Goal: Task Accomplishment & Management: Use online tool/utility

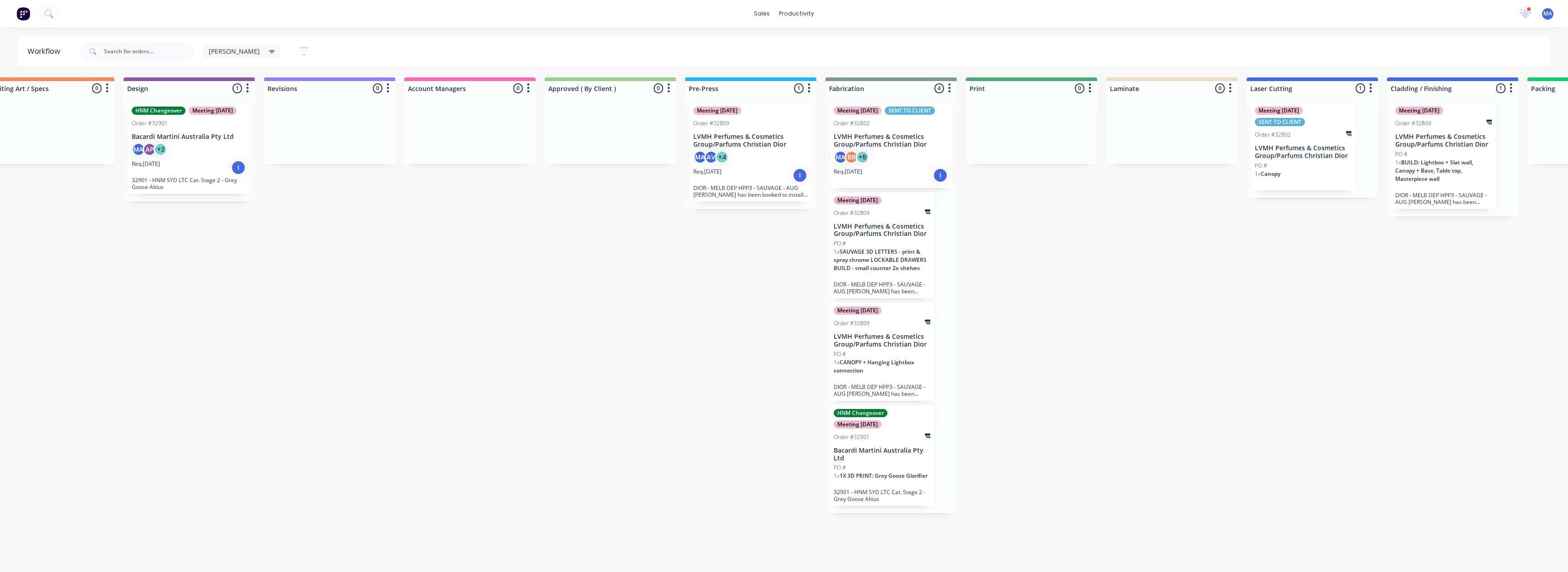
scroll to position [0, 177]
click at [1528, 11] on icon at bounding box center [1525, 13] width 12 height 10
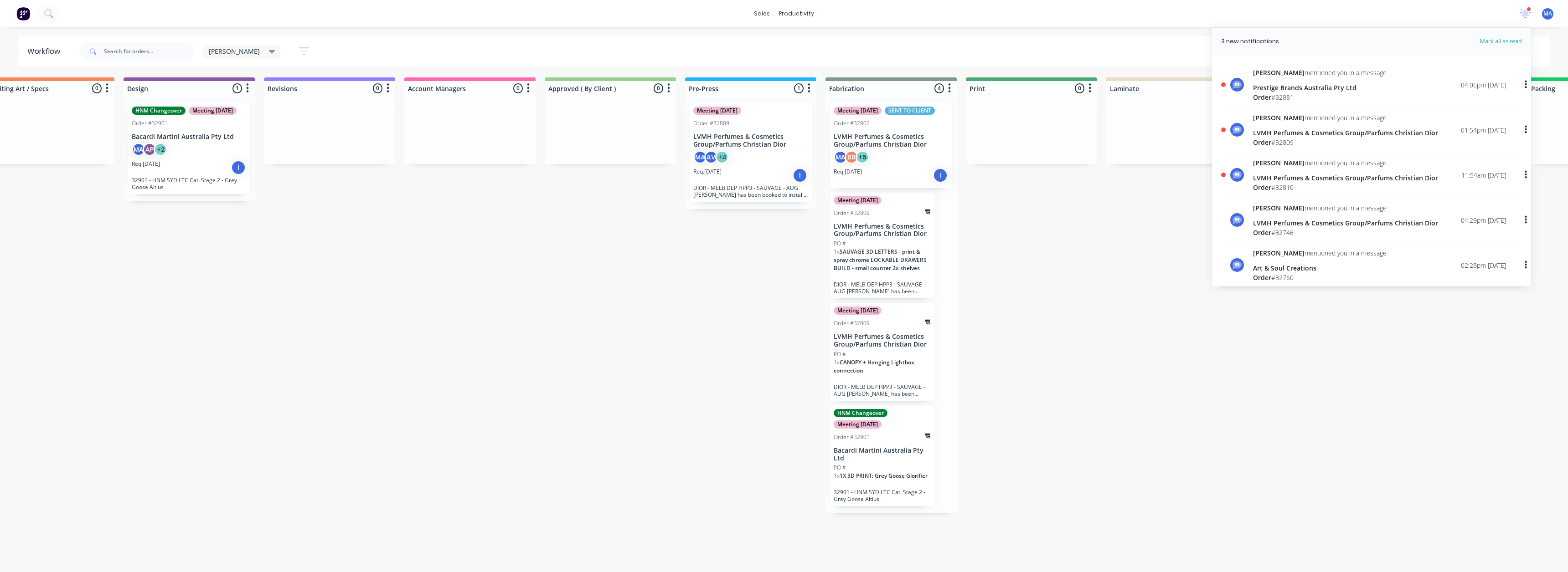
click at [1287, 176] on div "LVMH Perfumes & Cosmetics Group/Parfums Christian Dior" at bounding box center [1345, 178] width 185 height 10
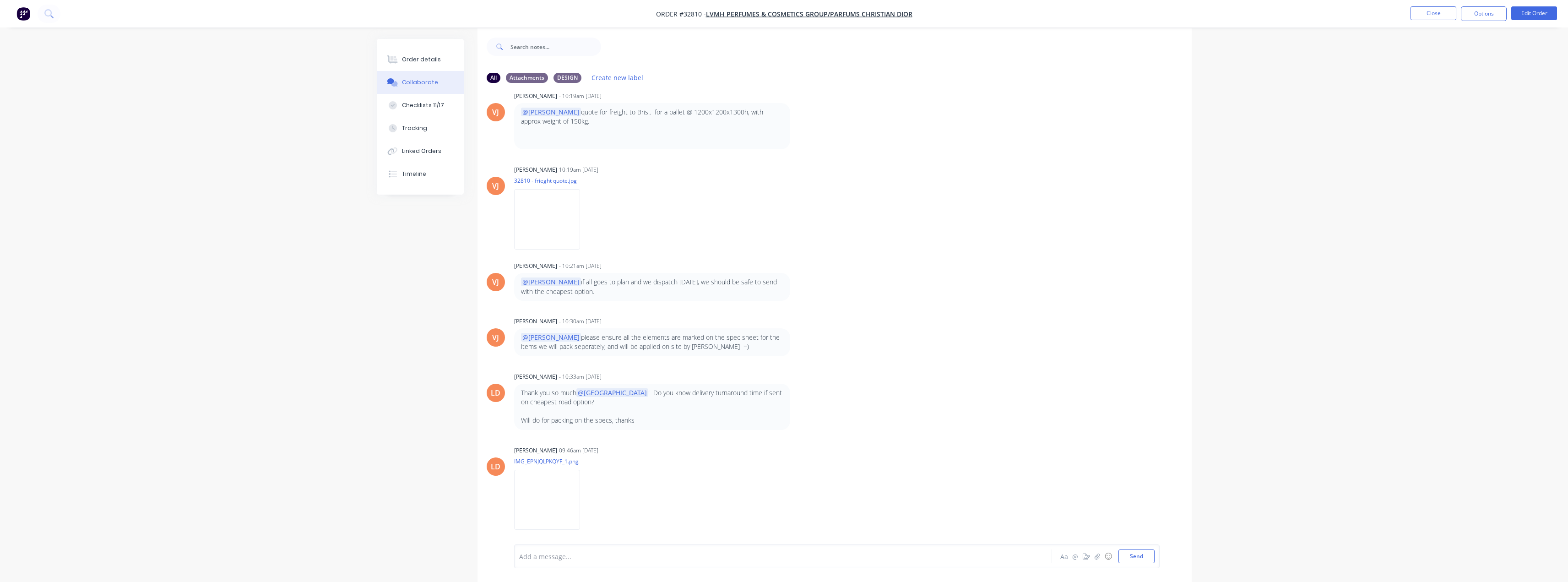
scroll to position [14, 0]
click at [1432, 13] on button "Close" at bounding box center [1433, 13] width 46 height 14
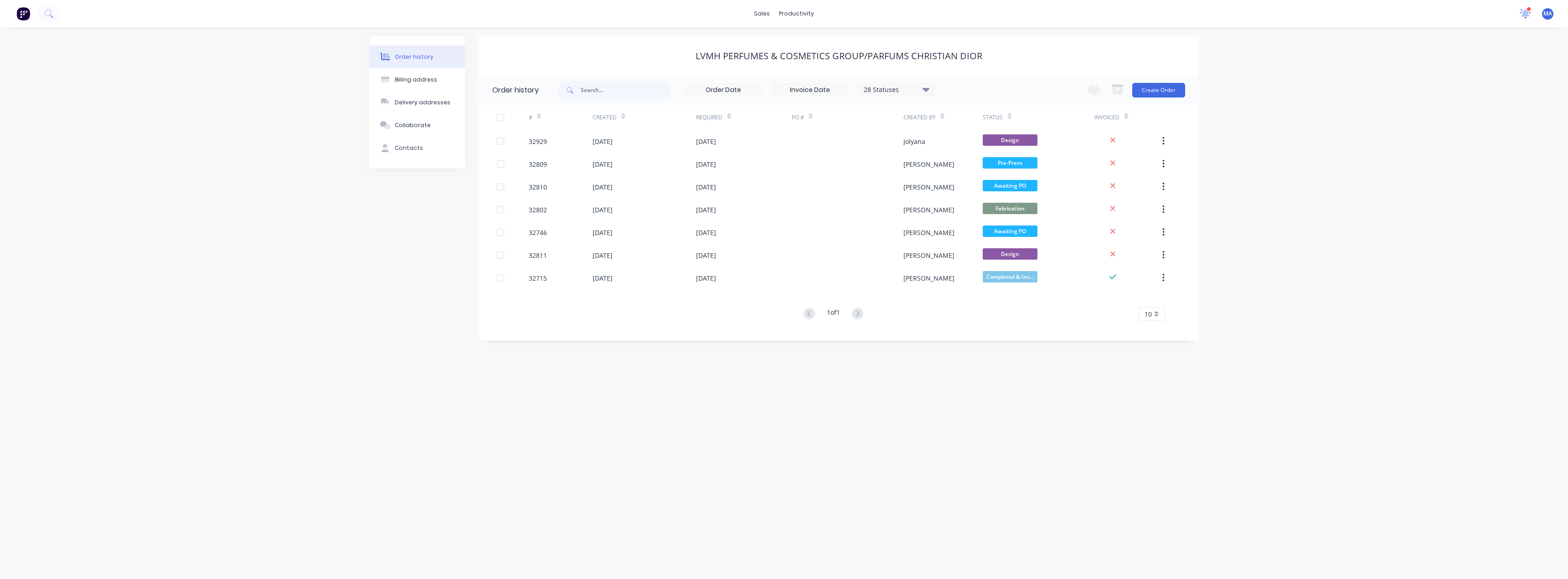
click at [1524, 14] on icon at bounding box center [1525, 13] width 9 height 9
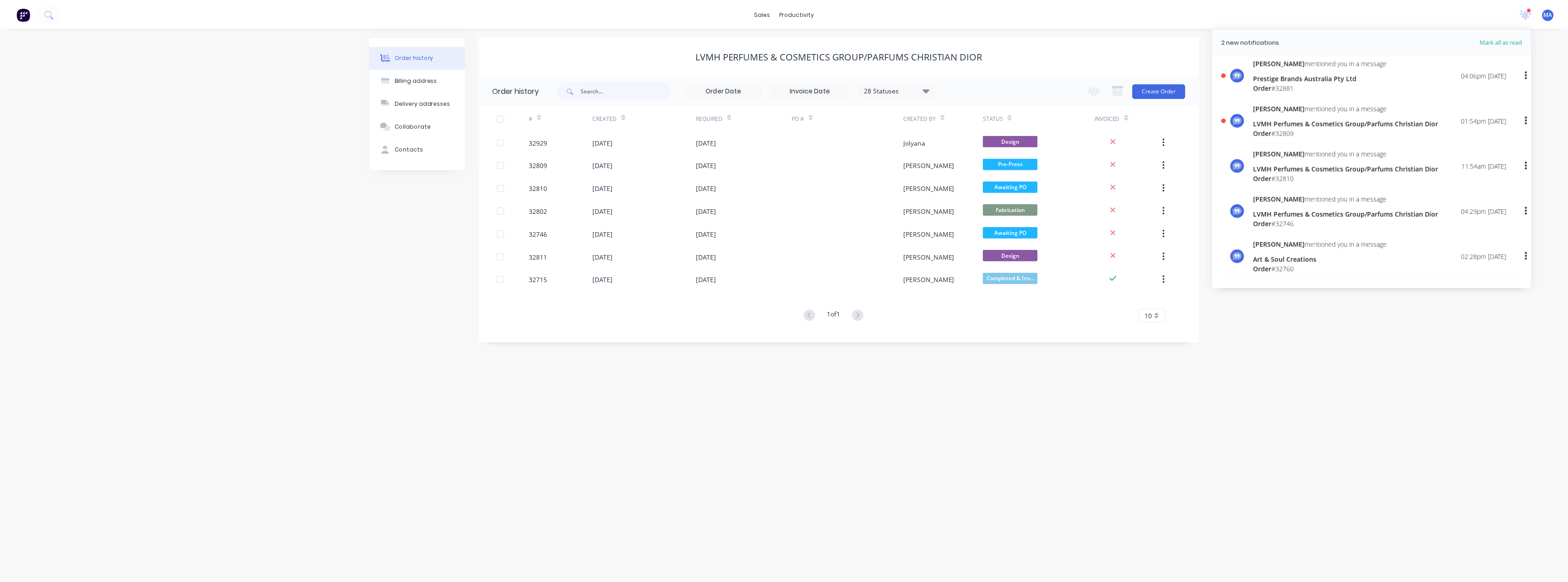
scroll to position [20, 0]
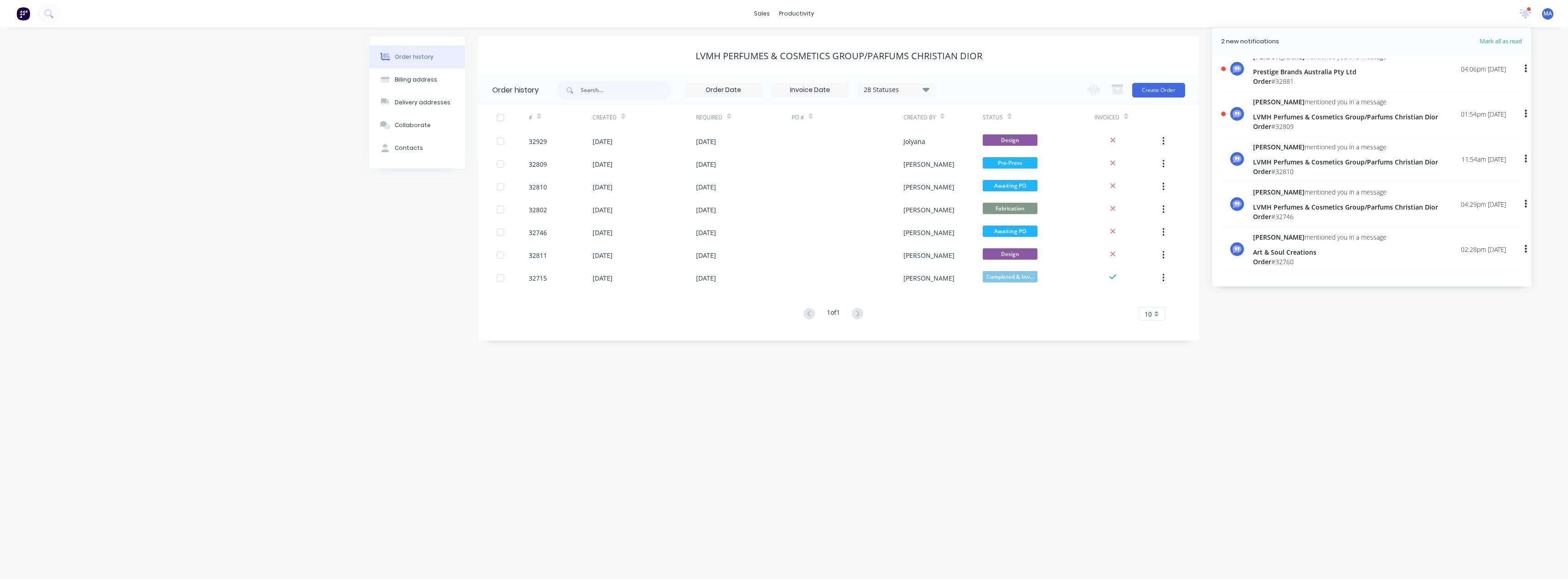
click at [1286, 107] on div "[PERSON_NAME] mentioned you in a message LVMH Perfumes & Cosmetics Group/Parfum…" at bounding box center [1345, 114] width 185 height 34
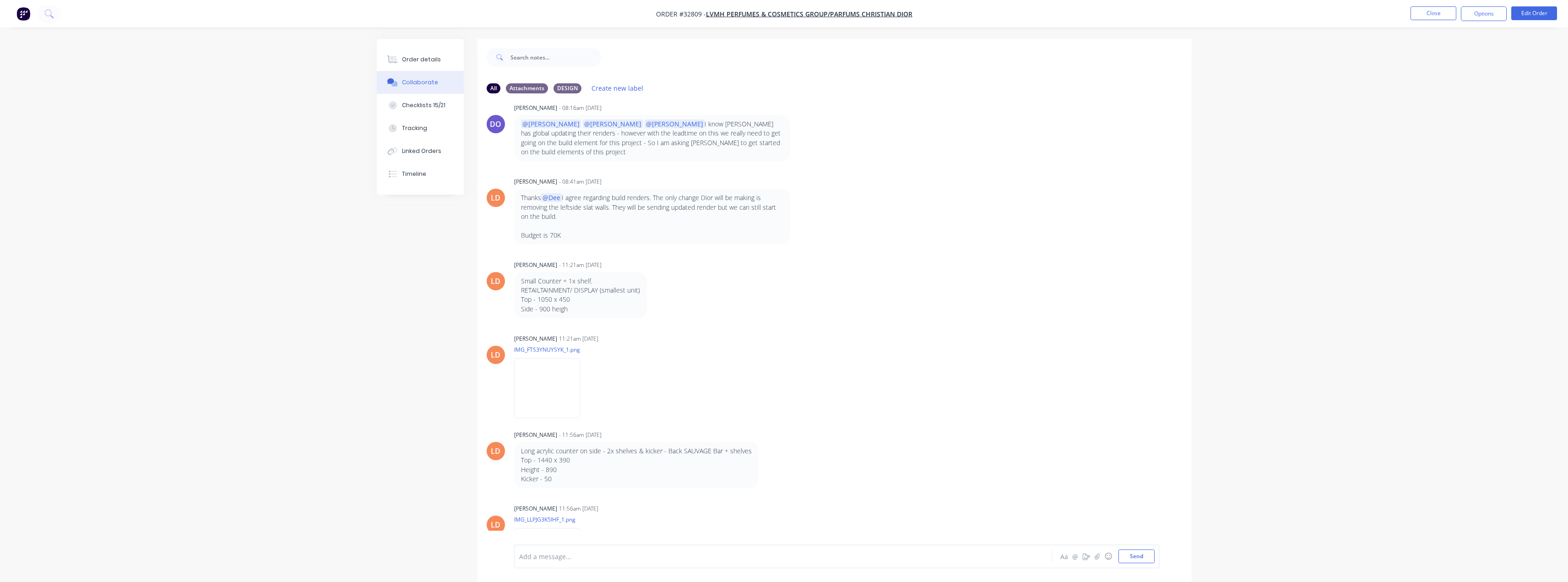
scroll to position [366, 0]
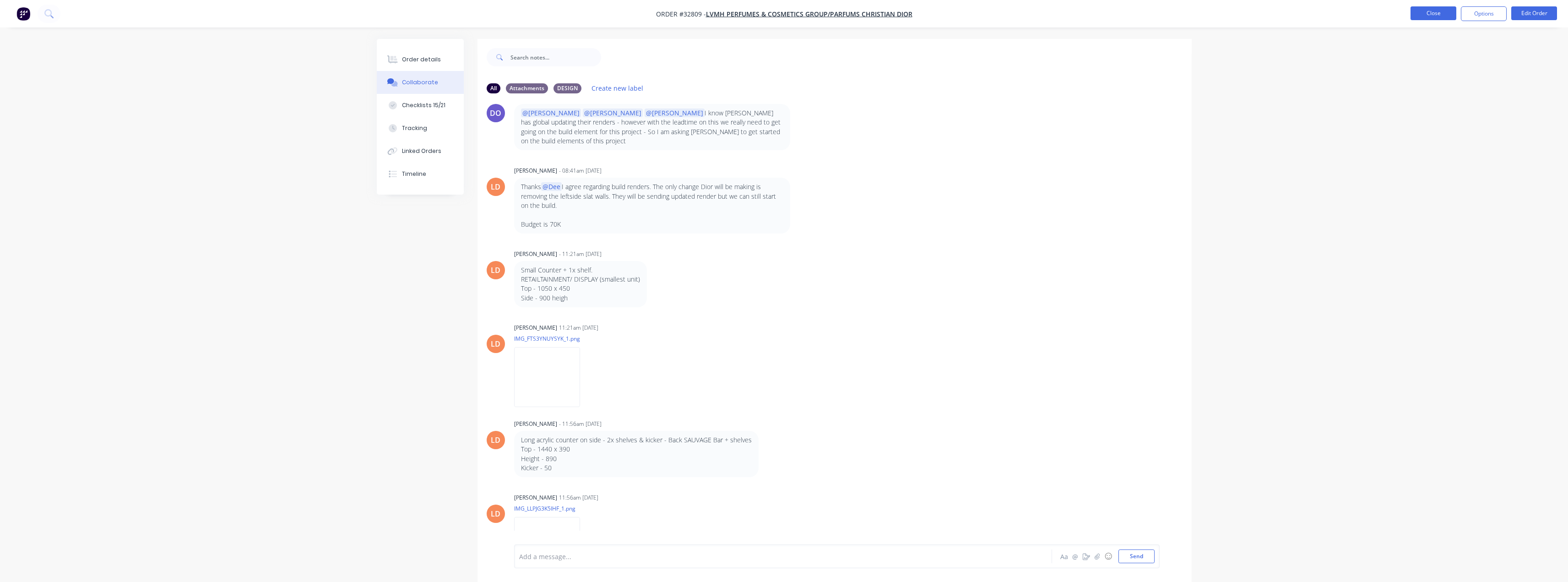
click at [1422, 15] on button "Close" at bounding box center [1433, 13] width 46 height 14
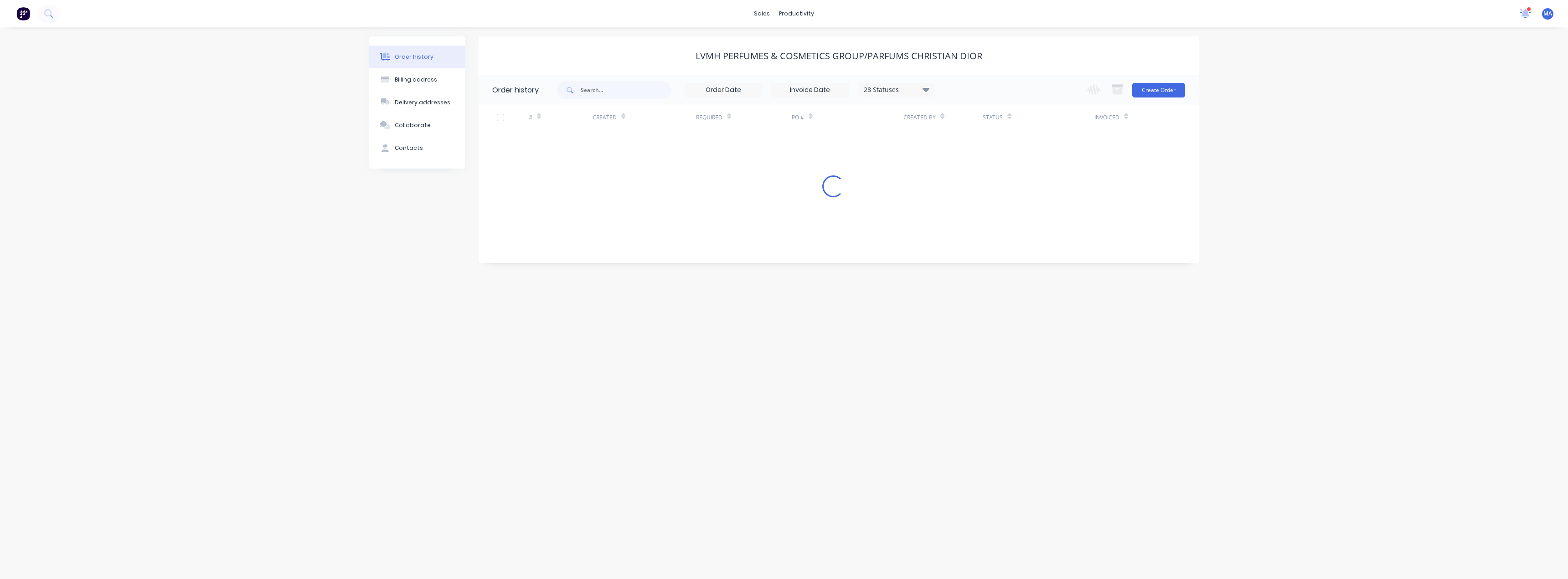
click at [1524, 13] on icon at bounding box center [1525, 12] width 8 height 7
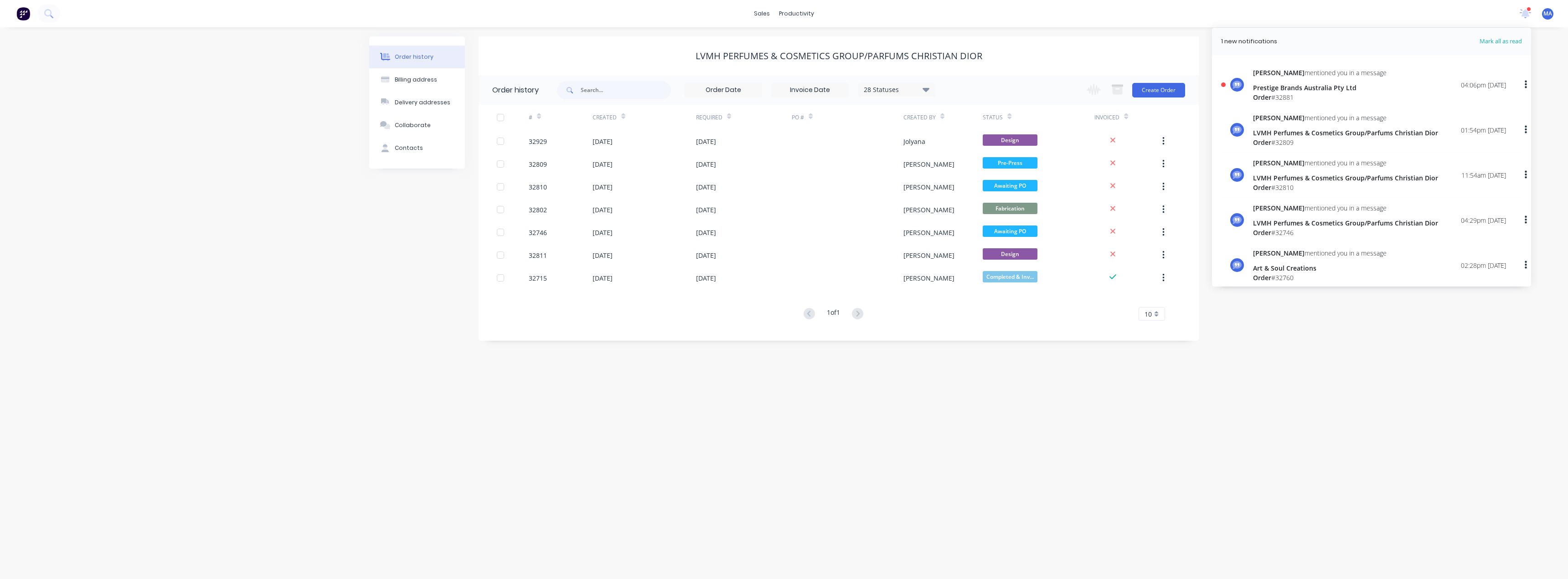
click at [1375, 82] on div "[PERSON_NAME] mentioned you in a message Prestige Brands Australia Pty Ltd Orde…" at bounding box center [1379, 85] width 253 height 34
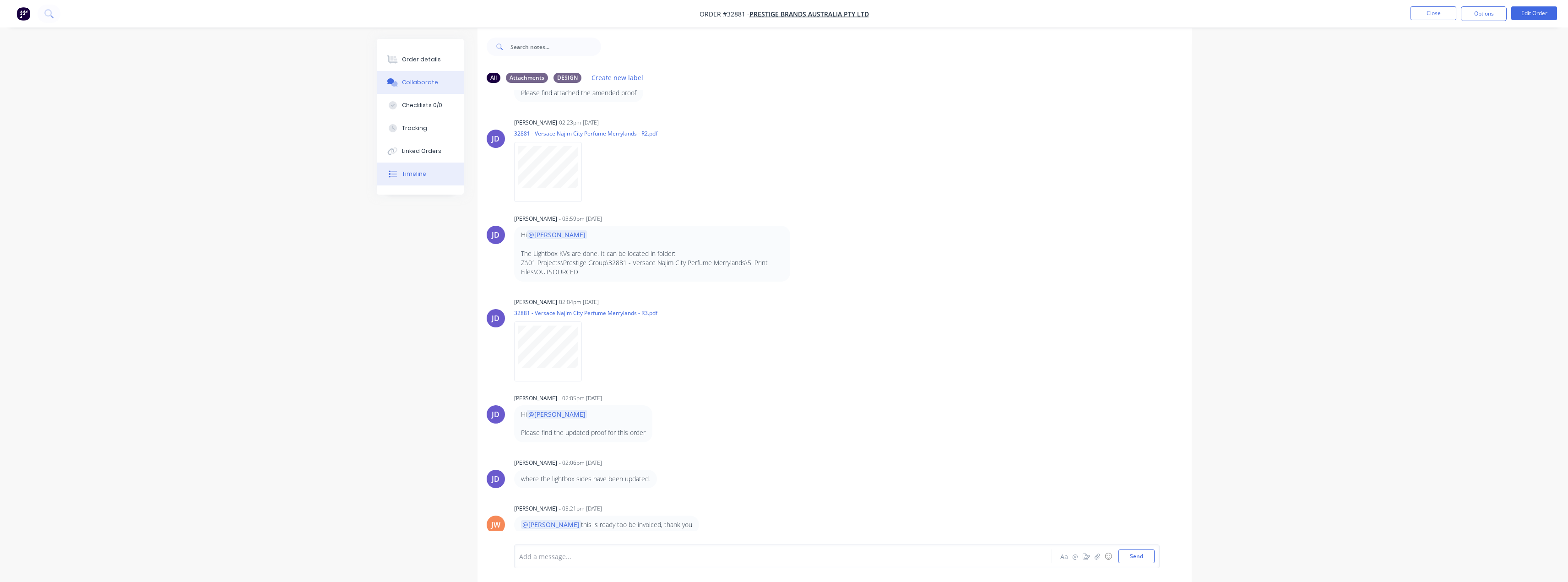
scroll to position [14, 0]
click at [414, 151] on div "Linked Orders" at bounding box center [422, 151] width 40 height 8
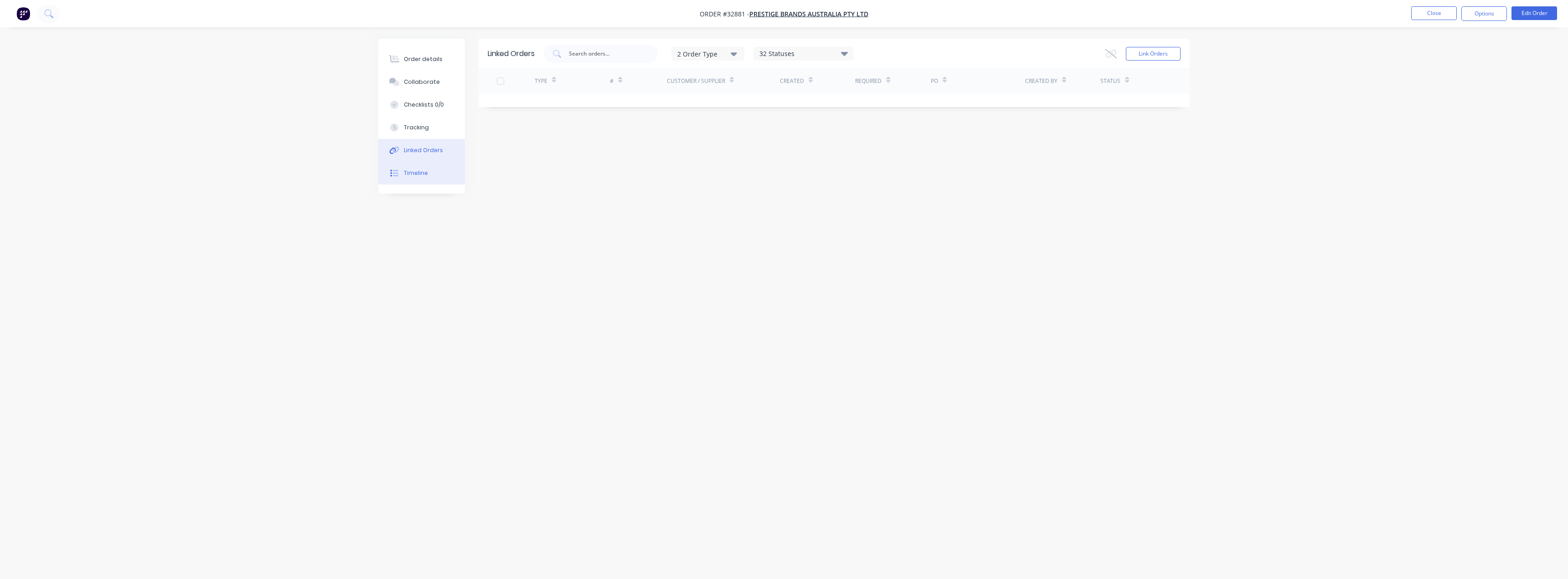
click at [417, 178] on button "Timeline" at bounding box center [421, 173] width 86 height 23
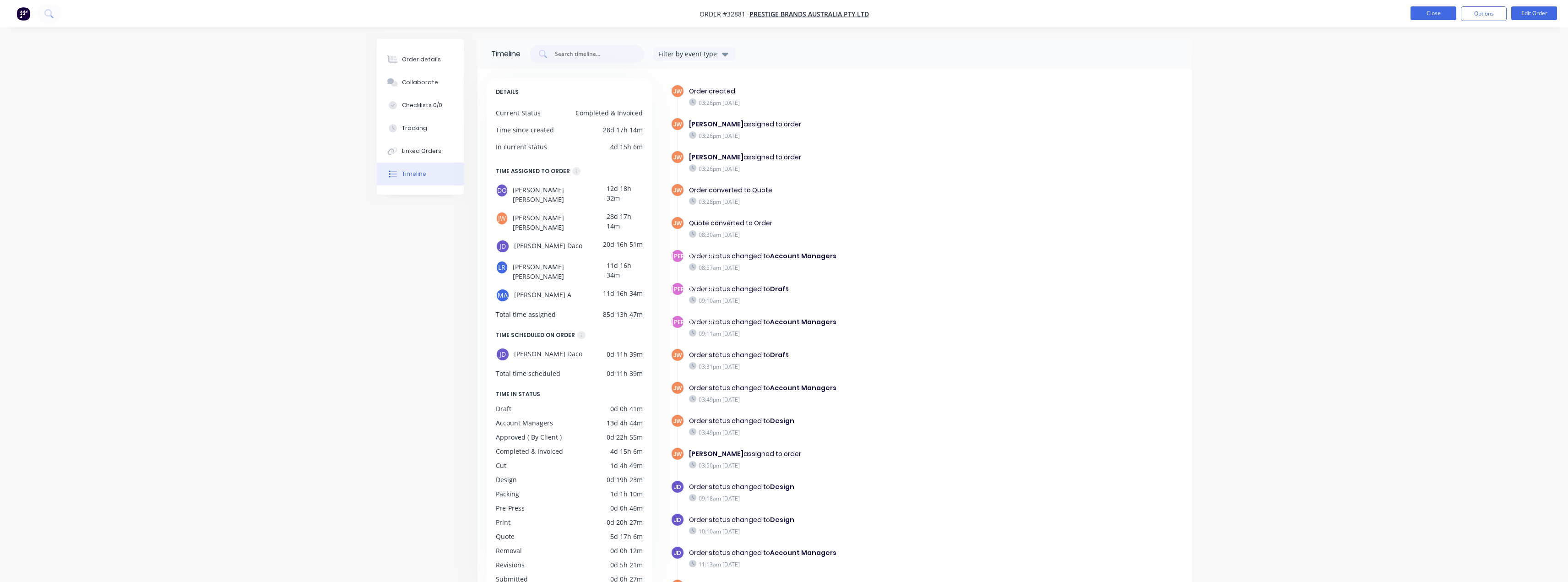
click at [1421, 7] on button "Close" at bounding box center [1433, 13] width 46 height 14
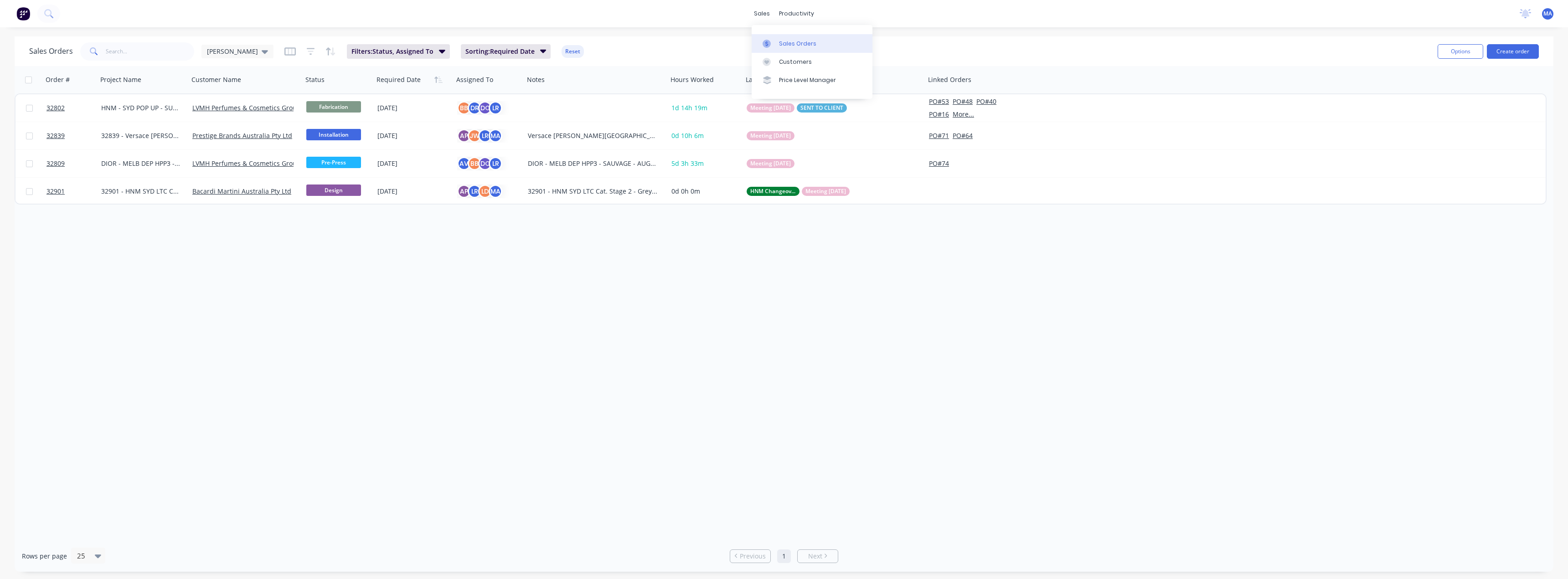
click at [774, 37] on link "Sales Orders" at bounding box center [812, 43] width 121 height 18
click at [780, 44] on div "Sales Orders" at bounding box center [797, 43] width 37 height 8
click at [787, 43] on div "Sales Orders" at bounding box center [797, 43] width 37 height 8
click at [1468, 51] on button "Options" at bounding box center [1460, 51] width 46 height 15
click at [1442, 55] on button "Options" at bounding box center [1460, 51] width 46 height 15
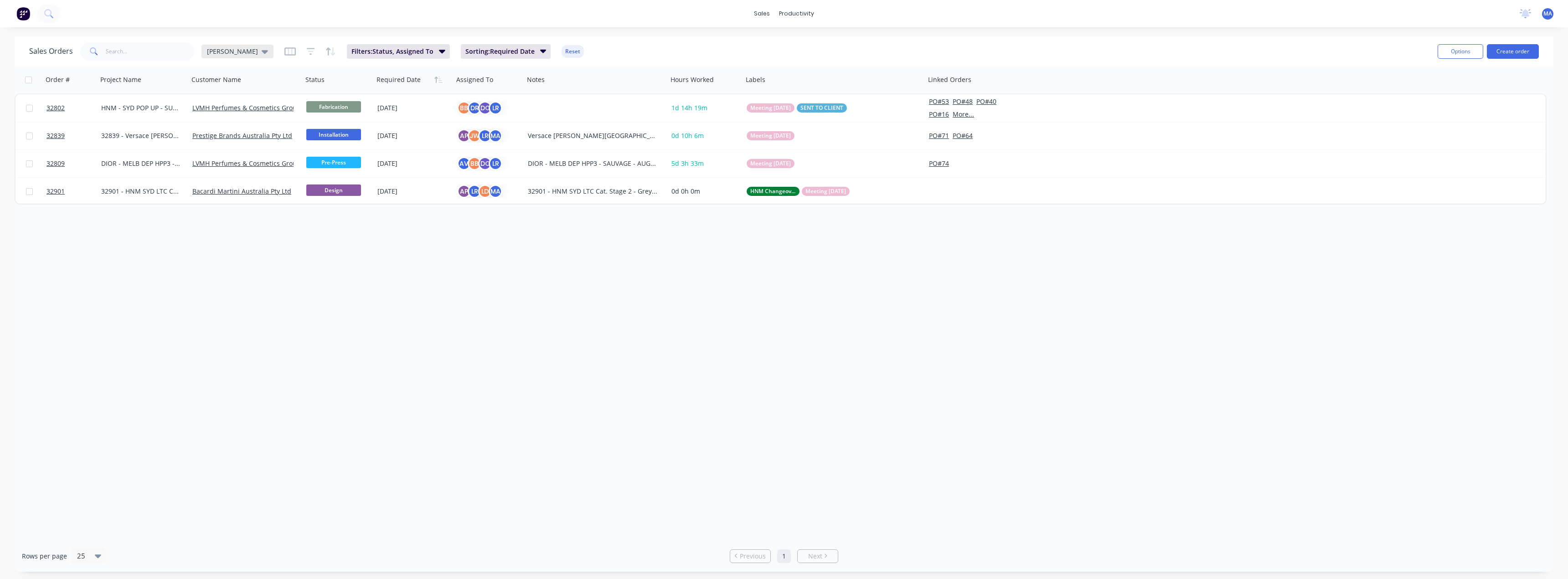
click at [221, 53] on span "[PERSON_NAME]" at bounding box center [233, 51] width 51 height 10
click at [227, 128] on button "None" at bounding box center [256, 129] width 104 height 10
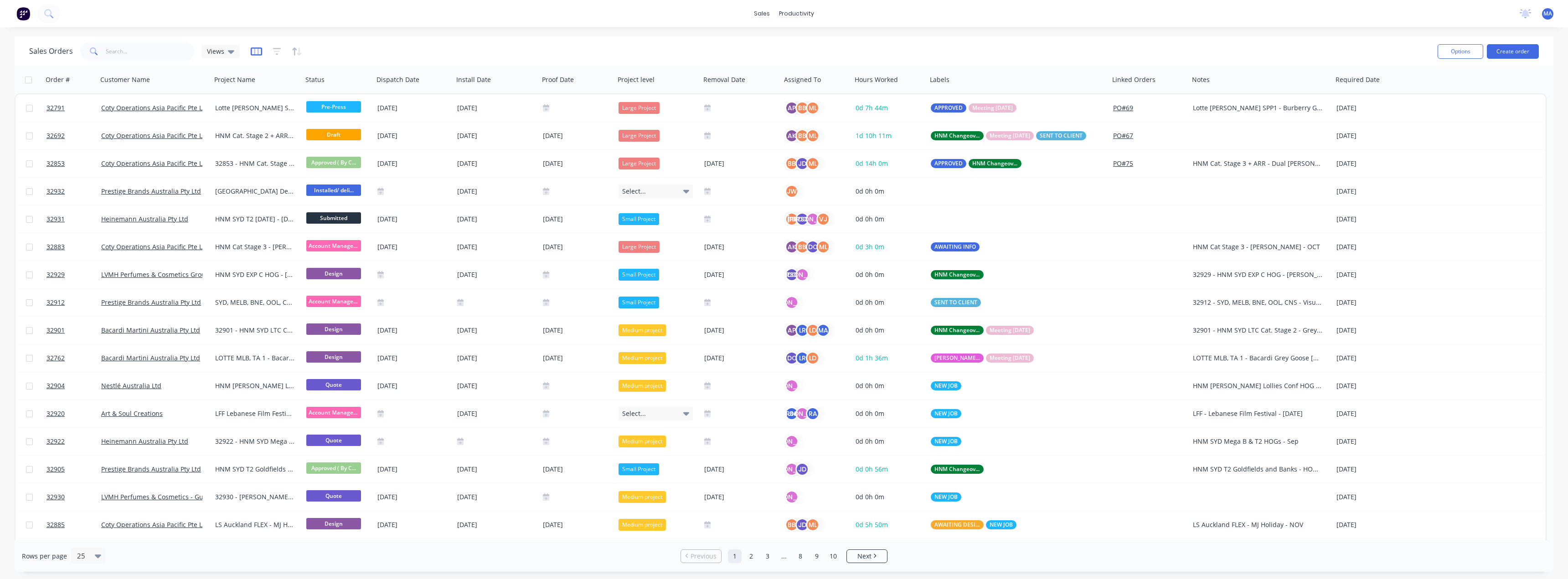
click at [259, 51] on icon "button" at bounding box center [257, 51] width 11 height 9
click at [238, 123] on button "Hide all" at bounding box center [238, 122] width 27 height 11
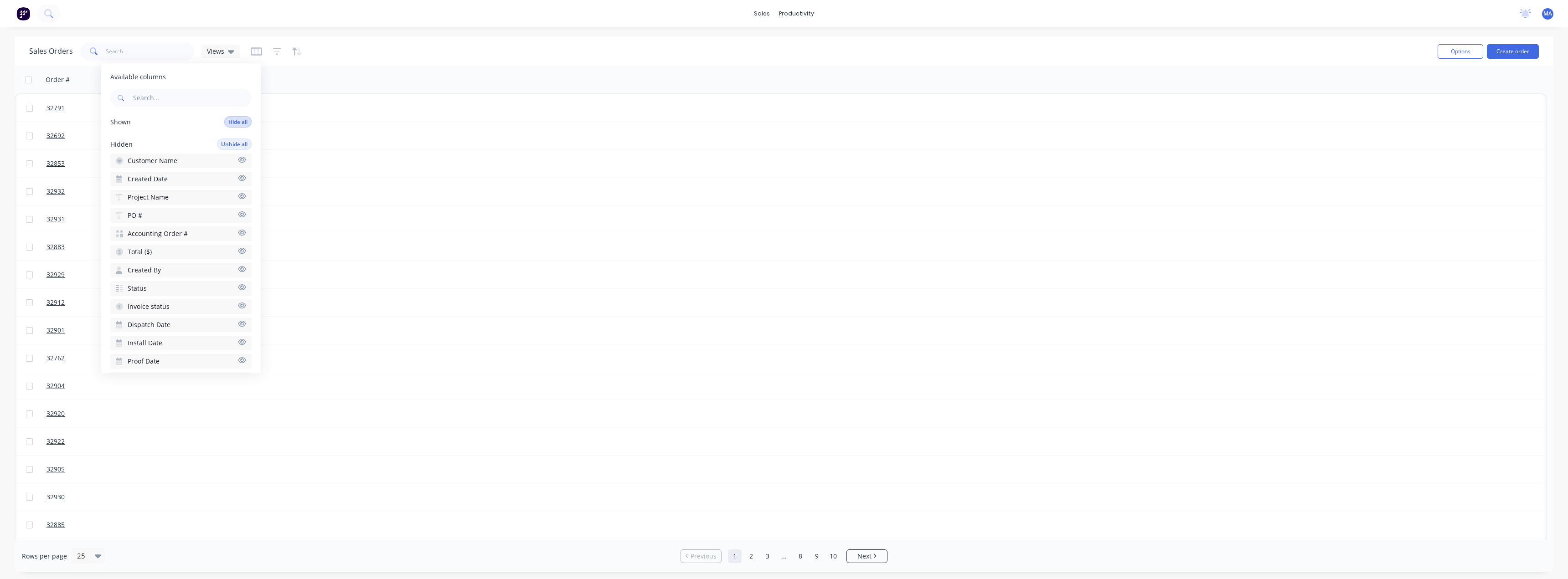
click at [238, 123] on button "Hide all" at bounding box center [238, 122] width 27 height 11
click at [230, 144] on button "Unhide all" at bounding box center [234, 144] width 35 height 11
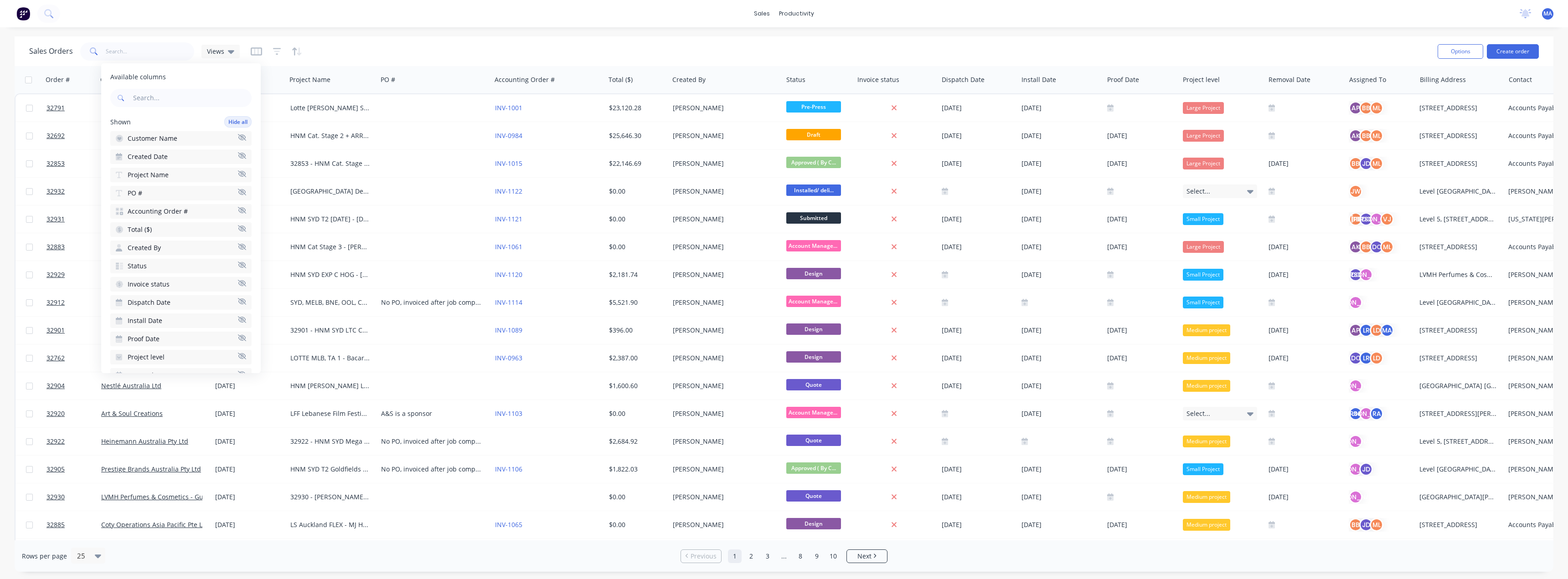
scroll to position [409, 0]
click at [221, 356] on button "Unhide all" at bounding box center [234, 354] width 35 height 11
click at [229, 356] on button "Unhide all" at bounding box center [234, 354] width 35 height 11
click at [238, 328] on icon "button" at bounding box center [241, 329] width 8 height 7
click at [238, 310] on icon "button" at bounding box center [241, 311] width 8 height 7
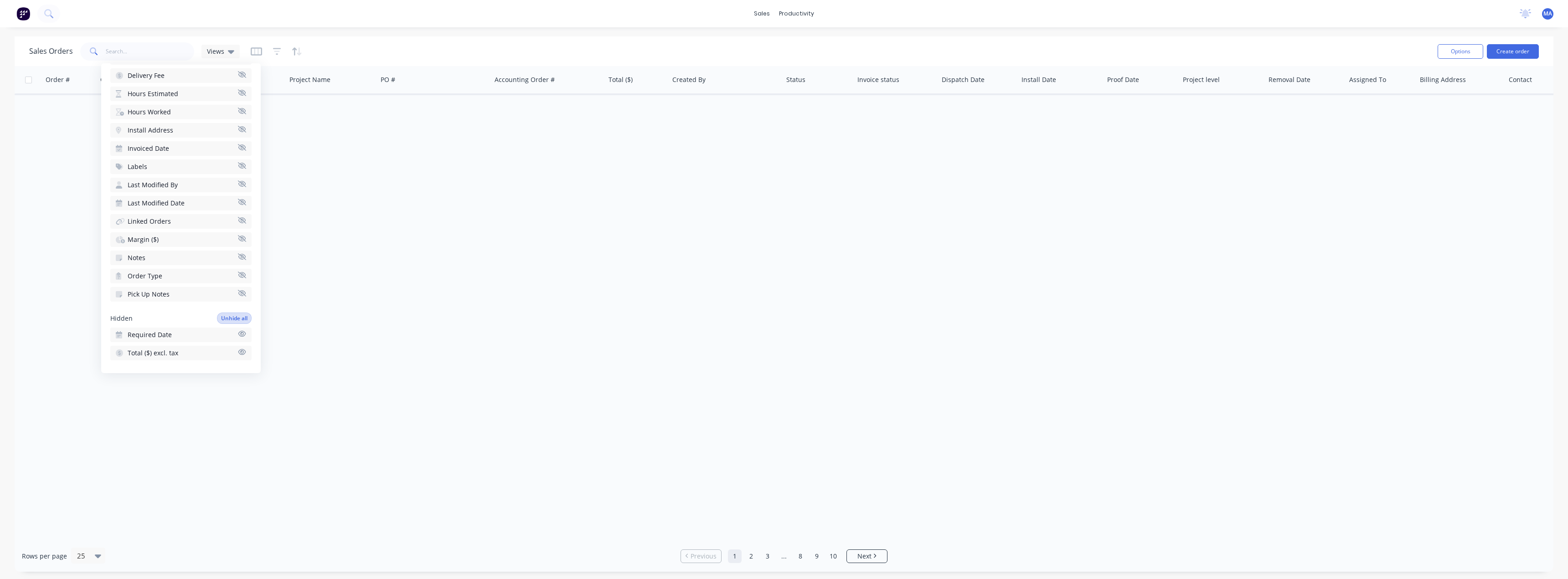
click at [238, 296] on icon "button" at bounding box center [241, 293] width 8 height 6
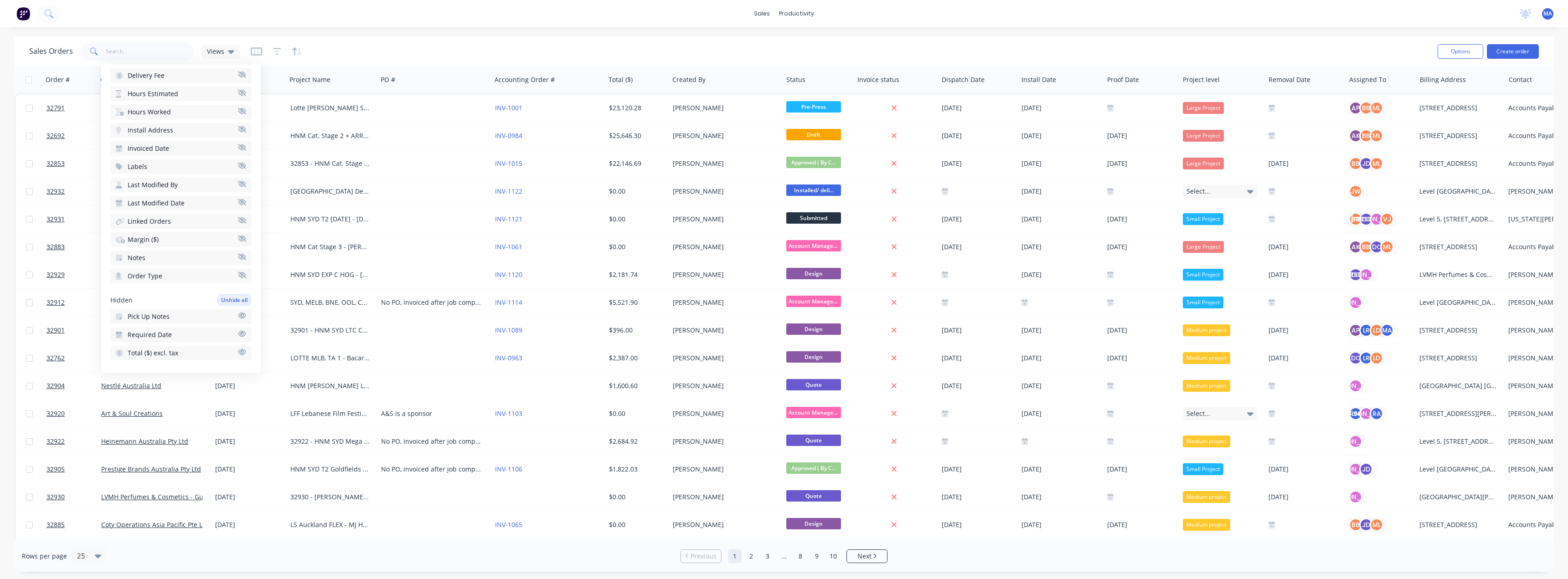
click at [238, 275] on icon "button" at bounding box center [241, 275] width 8 height 6
click at [234, 252] on button "Notes" at bounding box center [181, 258] width 141 height 15
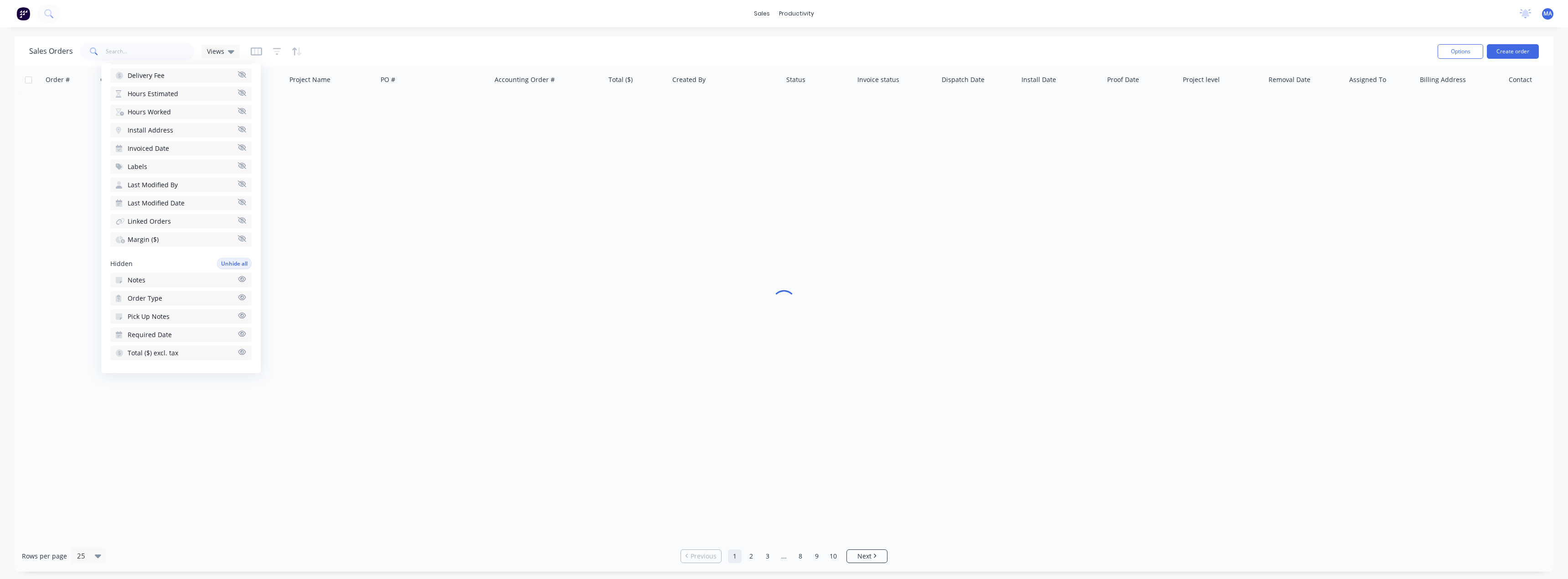
click at [238, 237] on icon "button" at bounding box center [241, 238] width 8 height 7
click at [238, 218] on icon "button" at bounding box center [241, 220] width 8 height 7
click at [238, 199] on icon "button" at bounding box center [241, 202] width 8 height 7
click at [238, 185] on icon "button" at bounding box center [241, 183] width 8 height 6
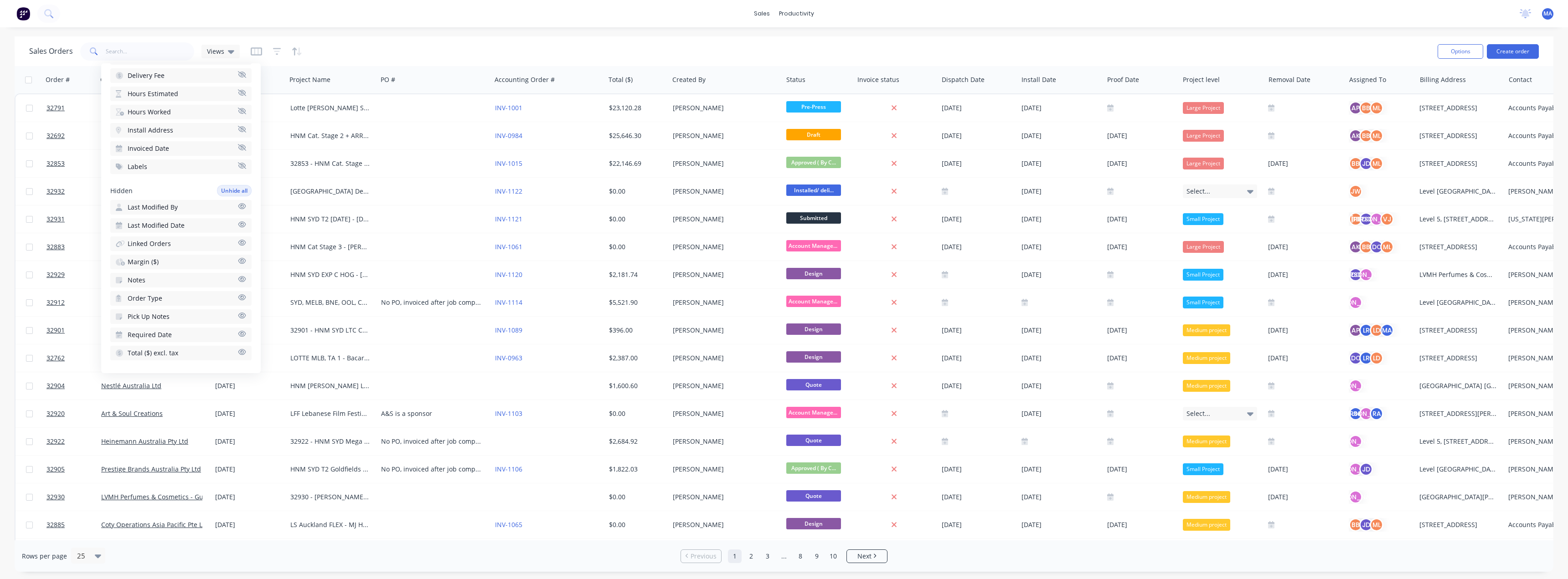
click at [238, 163] on icon "button" at bounding box center [241, 165] width 8 height 7
click at [238, 136] on icon "button" at bounding box center [241, 137] width 8 height 6
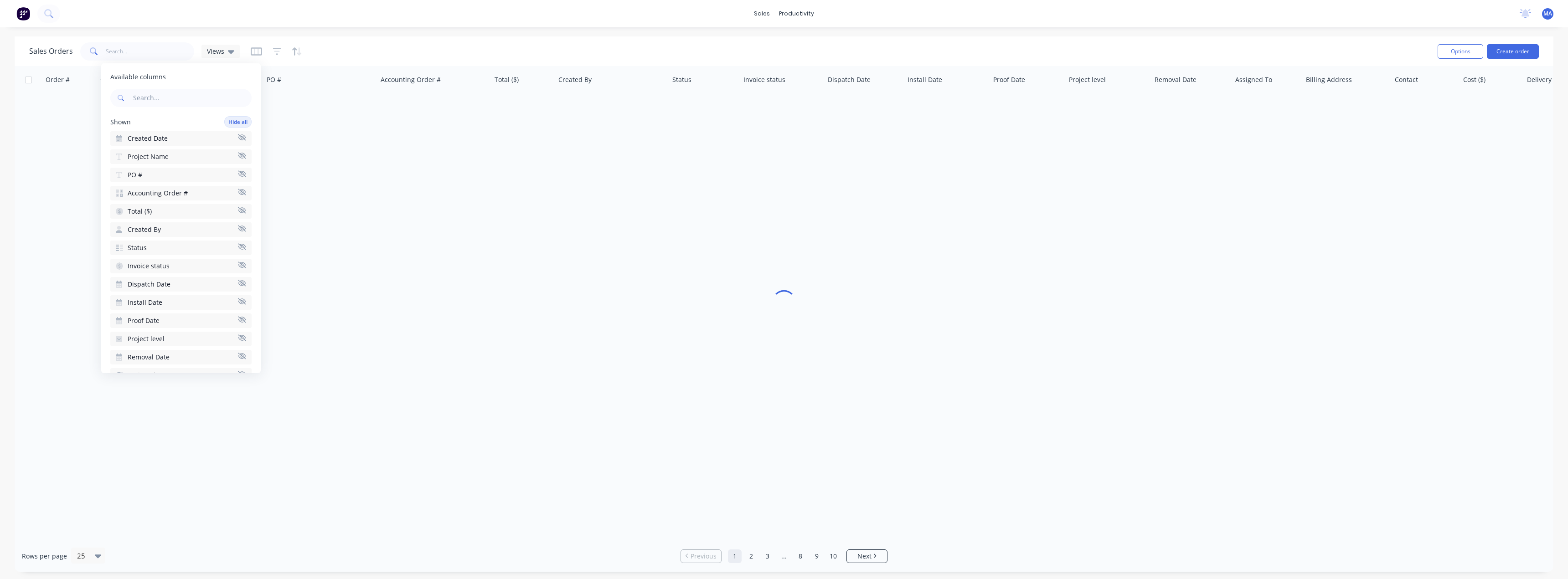
click at [238, 139] on icon "button" at bounding box center [241, 137] width 8 height 6
click at [238, 152] on icon "button" at bounding box center [241, 156] width 8 height 6
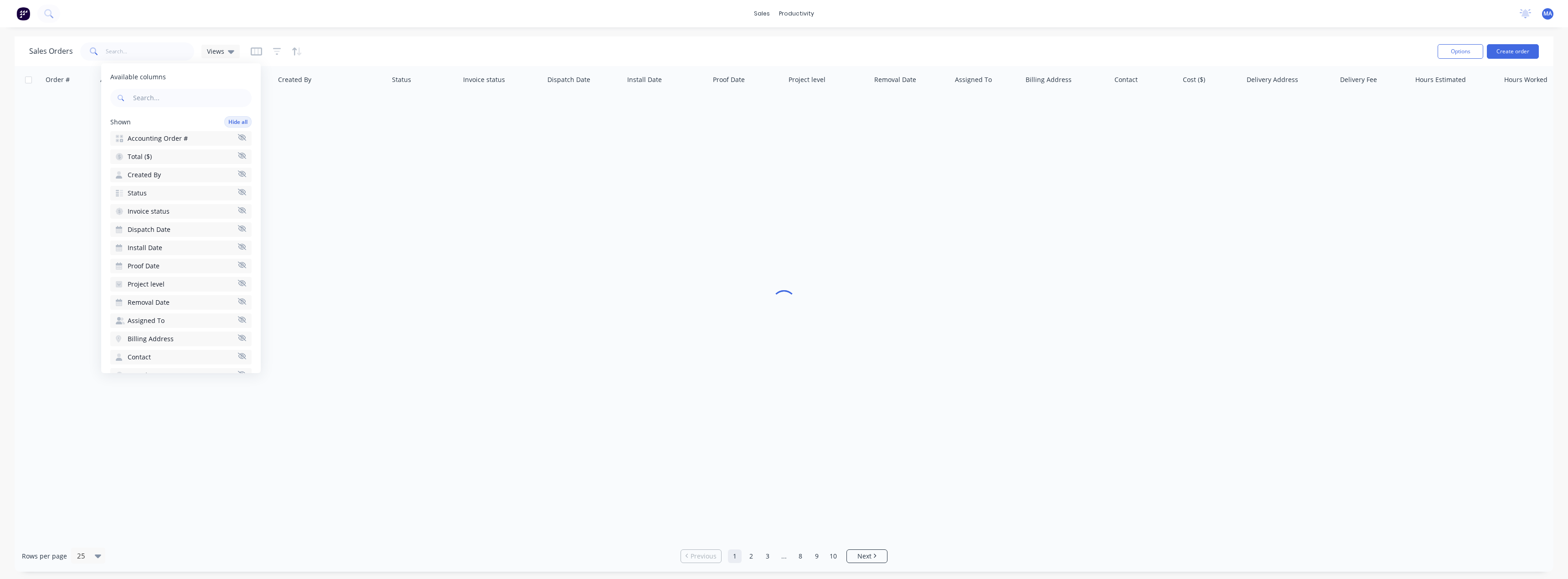
click at [238, 170] on icon "button" at bounding box center [241, 173] width 8 height 6
click at [238, 189] on icon "button" at bounding box center [241, 192] width 8 height 6
click at [238, 139] on icon "button" at bounding box center [241, 137] width 8 height 6
click at [238, 152] on icon "button" at bounding box center [241, 156] width 8 height 6
click at [238, 170] on icon "button" at bounding box center [241, 173] width 8 height 6
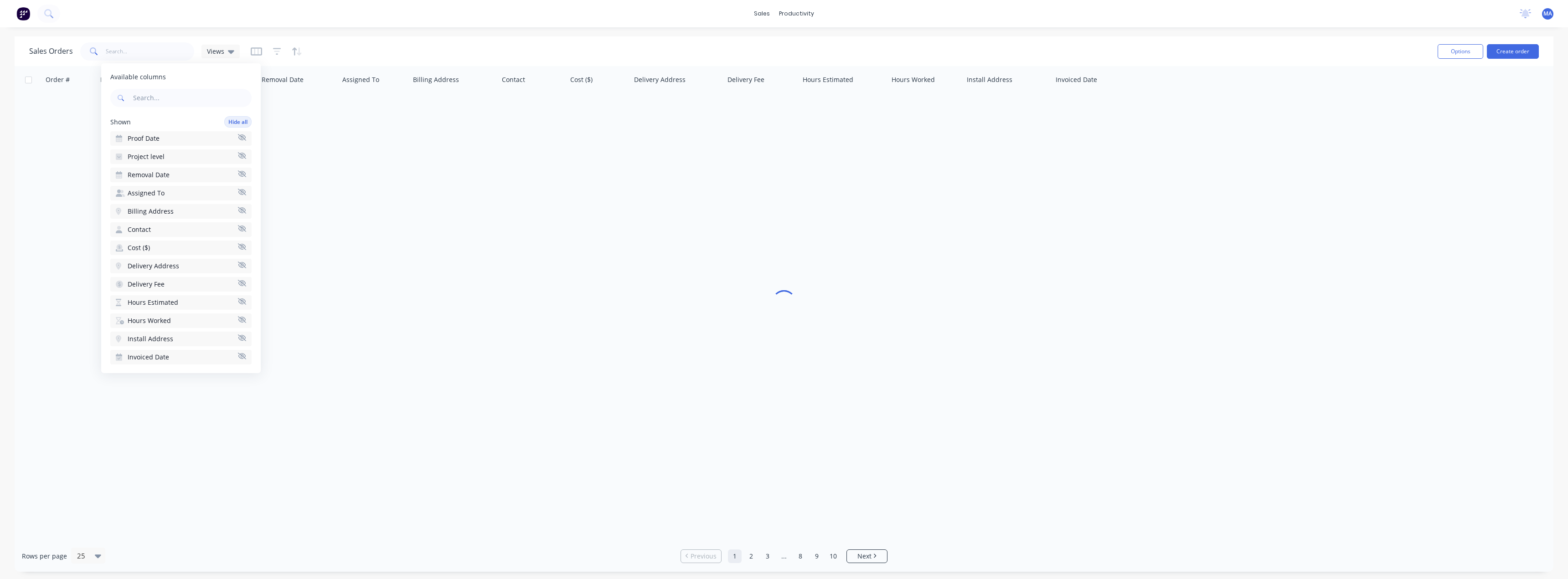
click at [238, 139] on icon "button" at bounding box center [241, 137] width 8 height 6
click at [238, 152] on icon "button" at bounding box center [241, 156] width 8 height 6
click at [238, 139] on icon "button" at bounding box center [241, 137] width 8 height 6
click at [238, 152] on icon "button" at bounding box center [241, 156] width 8 height 6
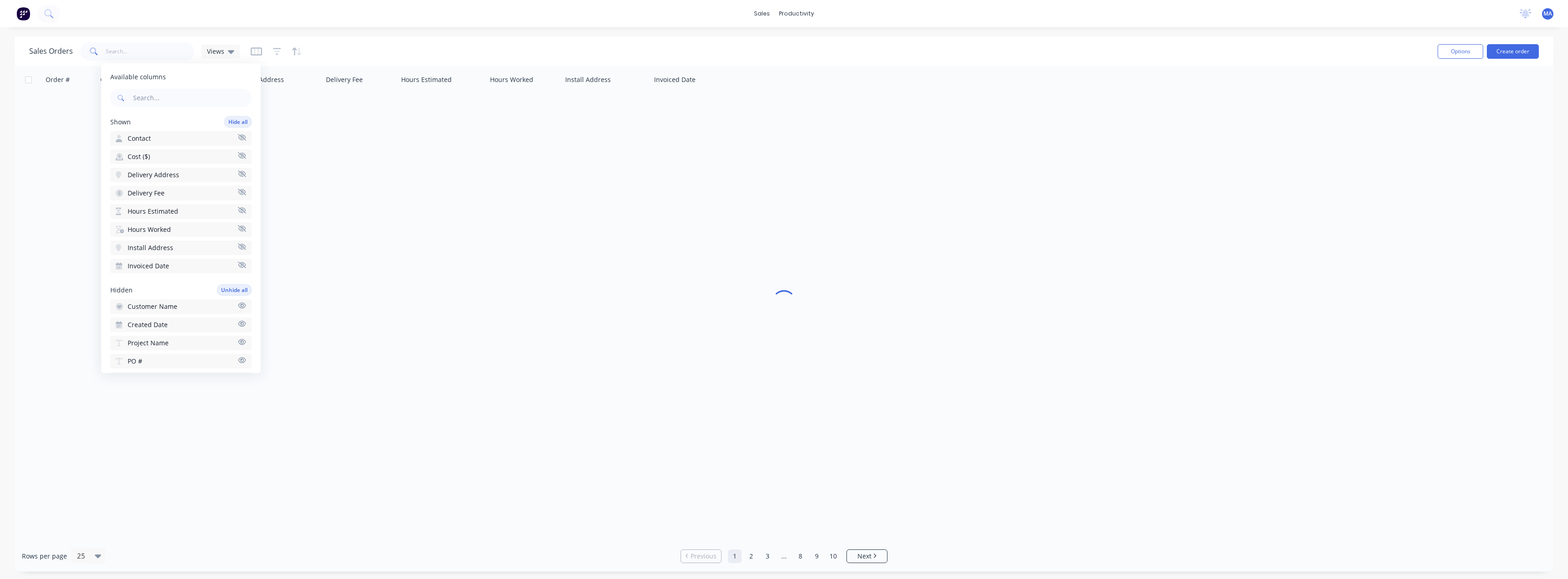
click at [238, 139] on icon "button" at bounding box center [241, 137] width 8 height 6
click at [238, 152] on icon "button" at bounding box center [241, 156] width 8 height 6
click at [238, 170] on icon "button" at bounding box center [241, 173] width 8 height 6
click at [238, 139] on icon "button" at bounding box center [241, 137] width 8 height 6
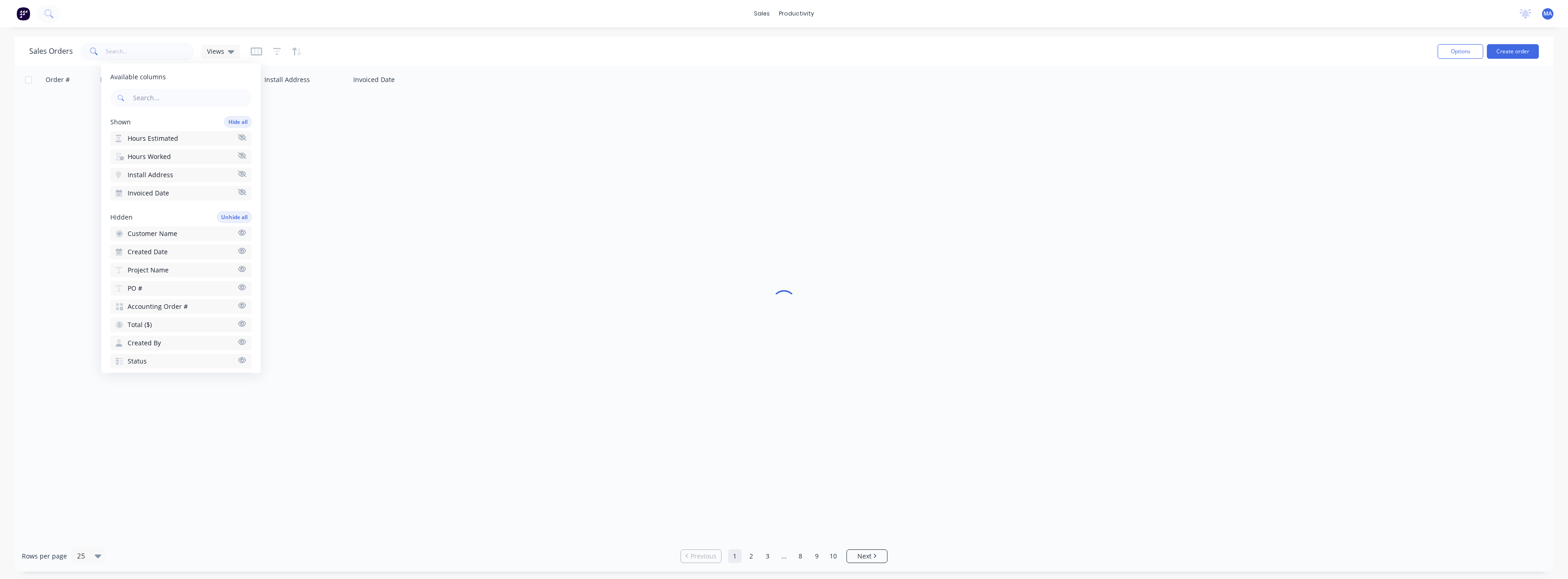
click at [238, 152] on icon "button" at bounding box center [241, 156] width 8 height 6
click at [238, 139] on icon "button" at bounding box center [241, 137] width 8 height 6
click at [226, 55] on div "Views" at bounding box center [220, 51] width 27 height 8
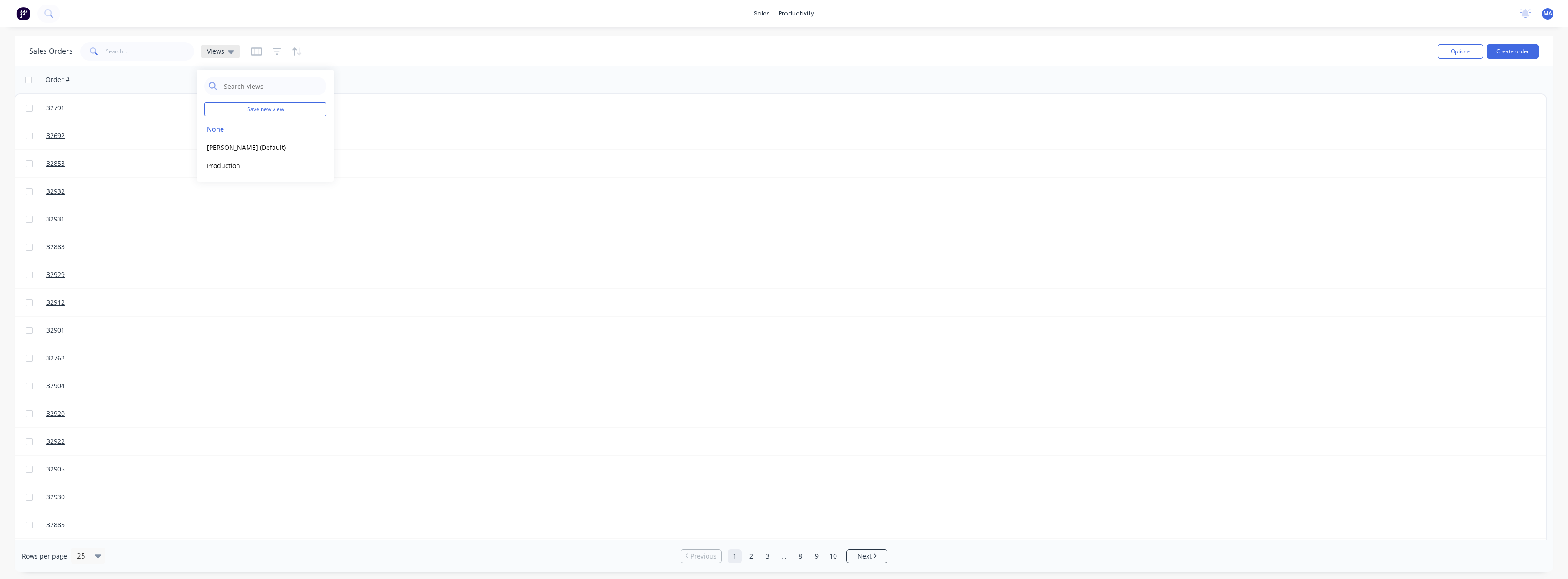
click at [226, 55] on div "Views" at bounding box center [220, 51] width 27 height 8
click at [208, 51] on span "Views" at bounding box center [215, 51] width 17 height 10
click at [248, 56] on div "Sales Orders Views" at bounding box center [729, 51] width 1401 height 22
click at [256, 53] on icon "button" at bounding box center [256, 51] width 4 height 6
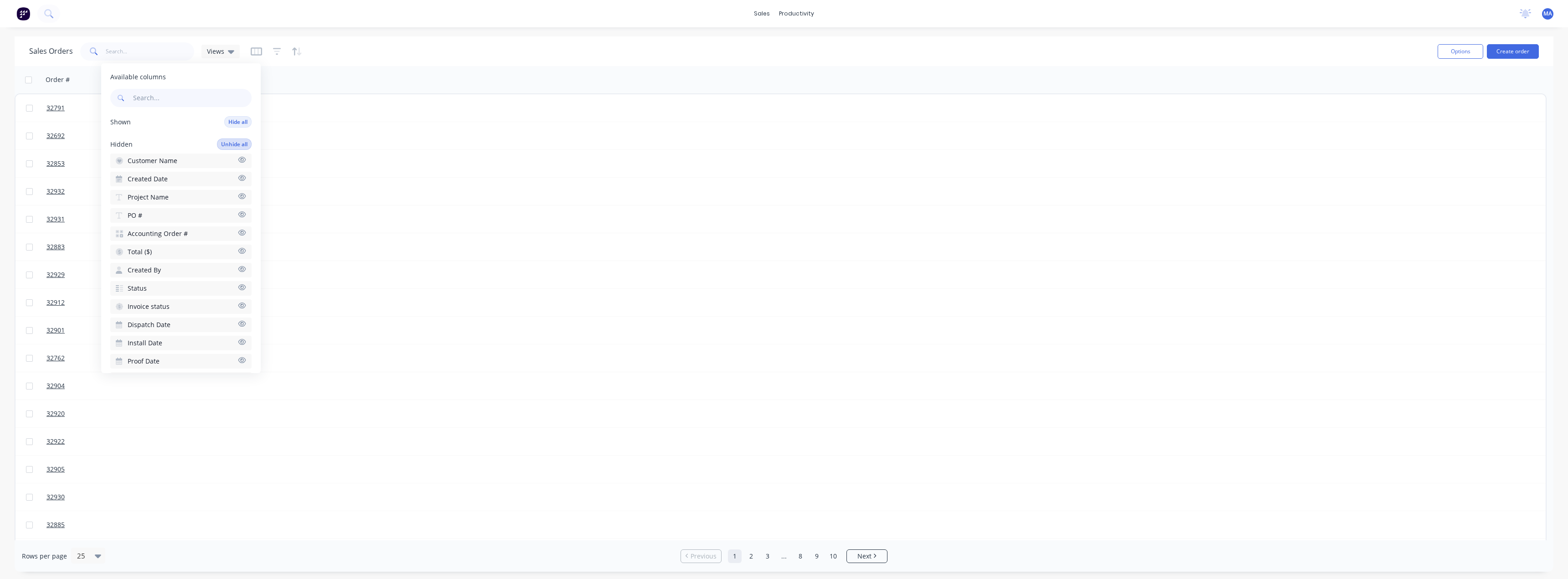
click at [231, 145] on button "Unhide all" at bounding box center [234, 144] width 35 height 11
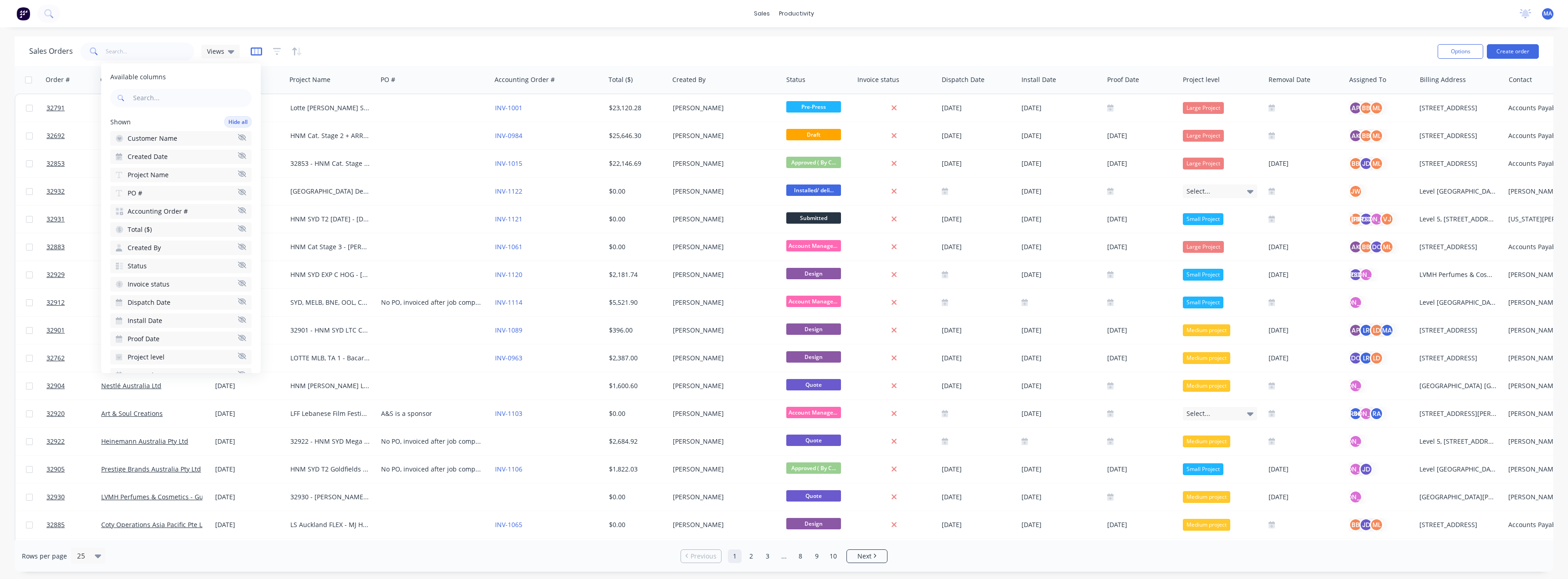
click at [251, 51] on icon "button" at bounding box center [257, 51] width 11 height 8
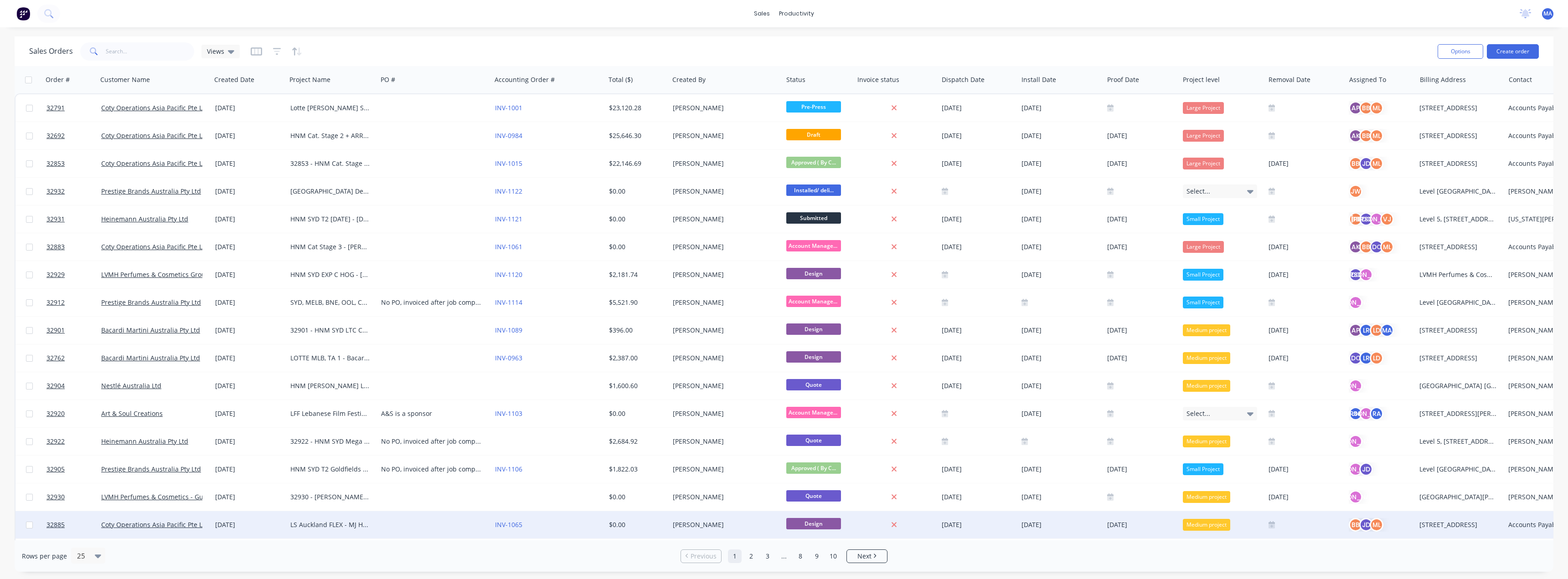
click at [485, 533] on div at bounding box center [434, 524] width 114 height 27
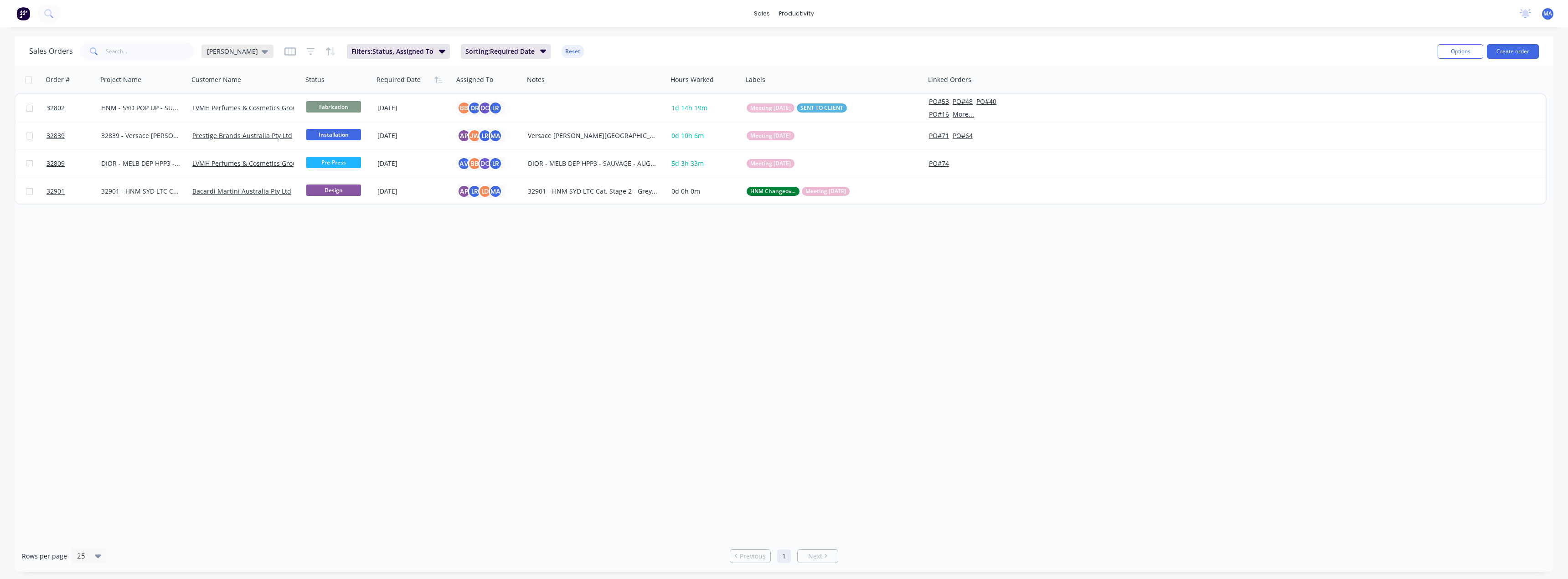
click at [262, 51] on icon at bounding box center [265, 52] width 6 height 4
click at [219, 128] on button "None" at bounding box center [256, 129] width 104 height 10
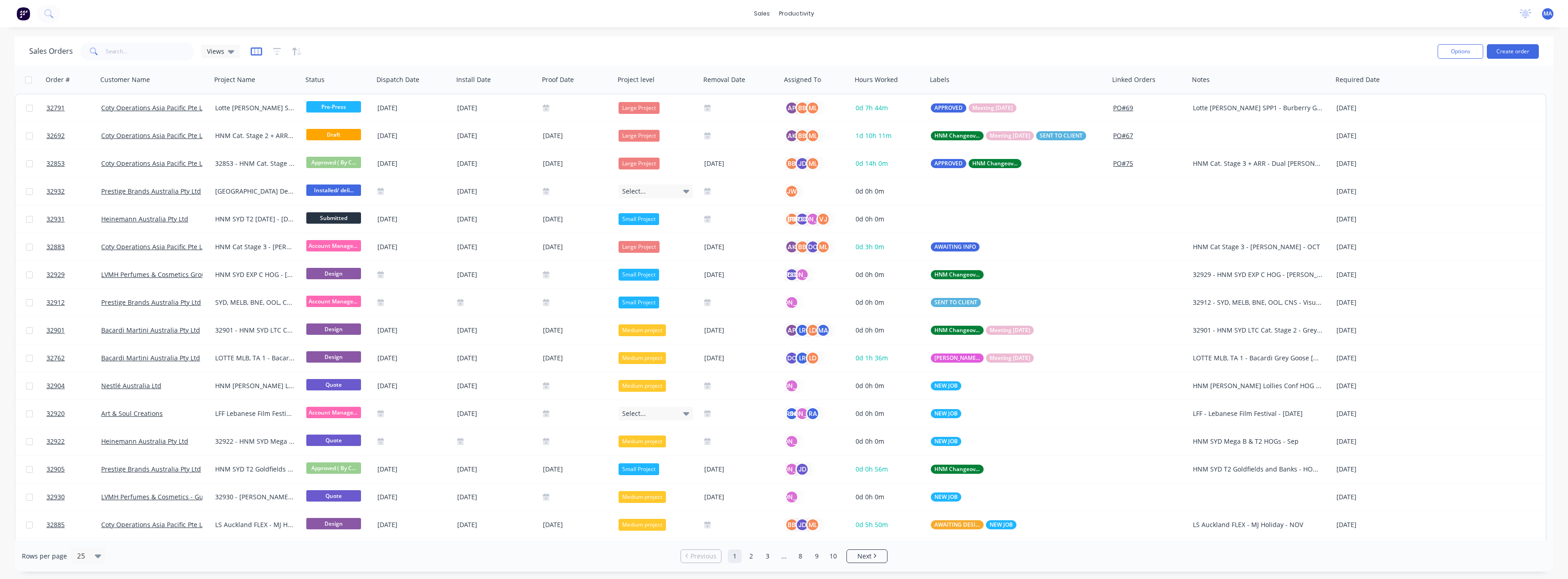
click at [257, 50] on icon "button" at bounding box center [257, 51] width 11 height 9
click at [253, 54] on icon "button" at bounding box center [257, 51] width 11 height 8
click at [253, 56] on button "button" at bounding box center [257, 51] width 11 height 15
click at [241, 117] on button "Hide all" at bounding box center [238, 122] width 27 height 11
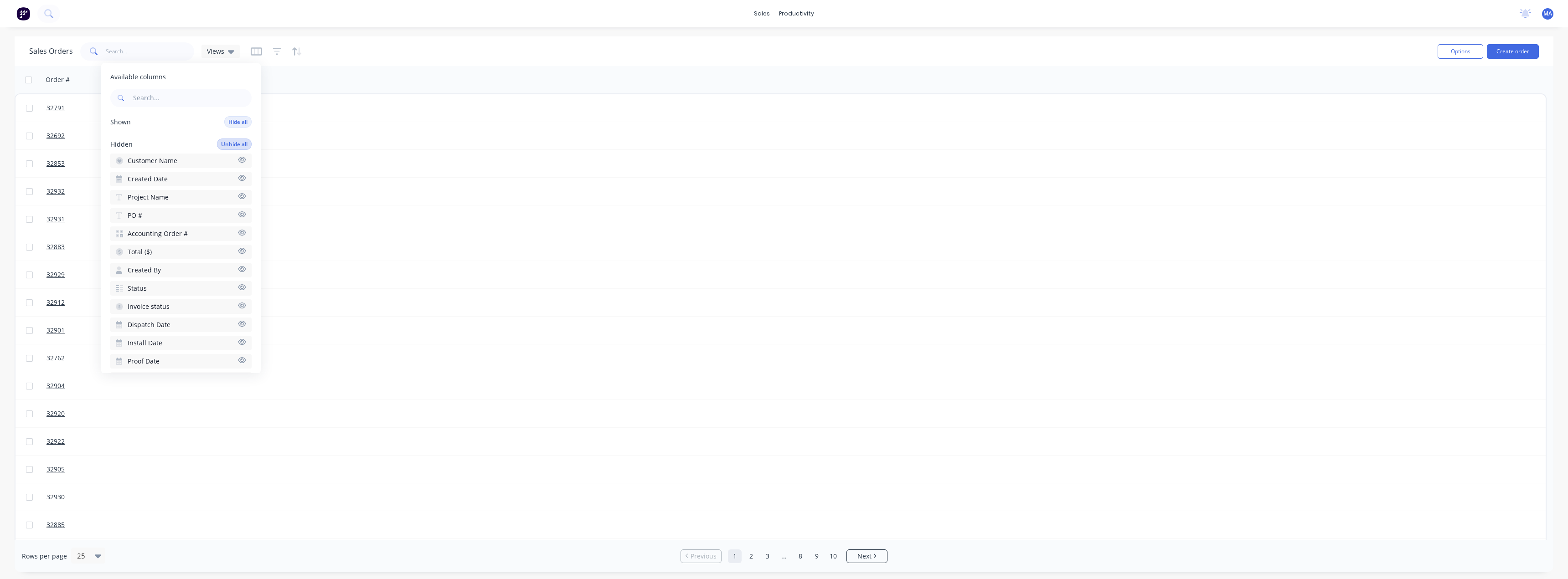
click at [233, 146] on button "Unhide all" at bounding box center [234, 144] width 35 height 11
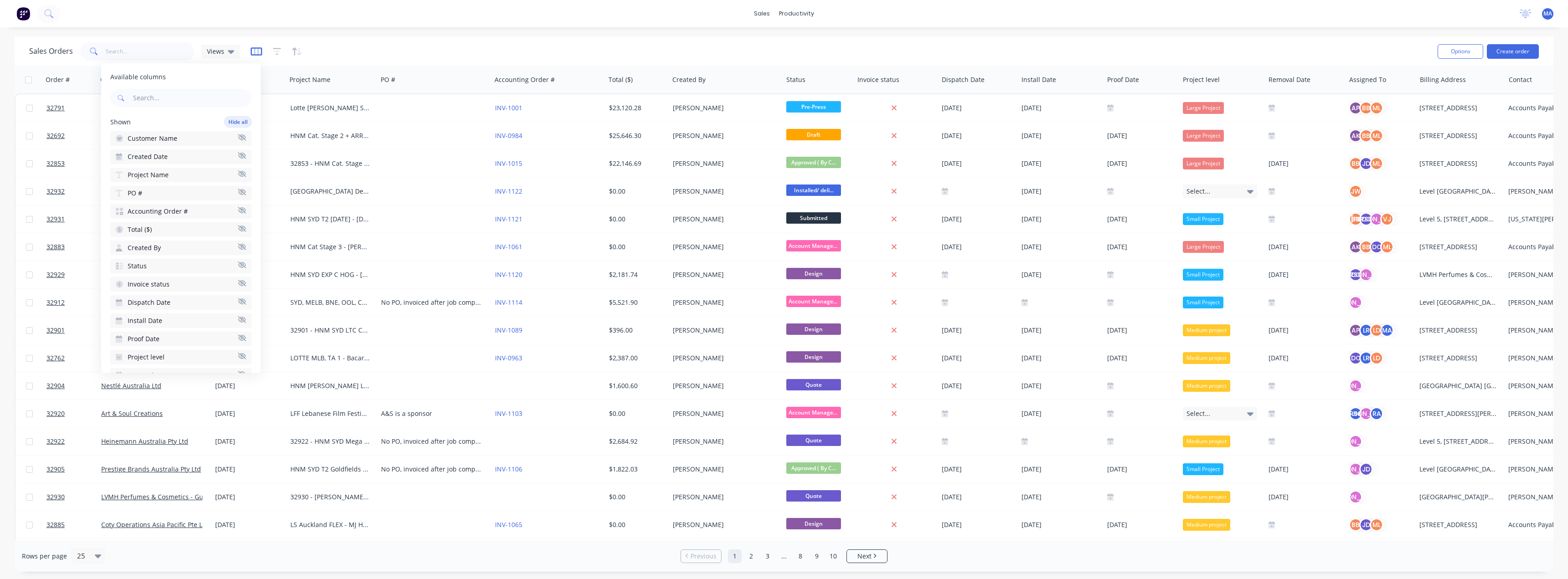
click at [254, 48] on icon "button" at bounding box center [257, 51] width 11 height 8
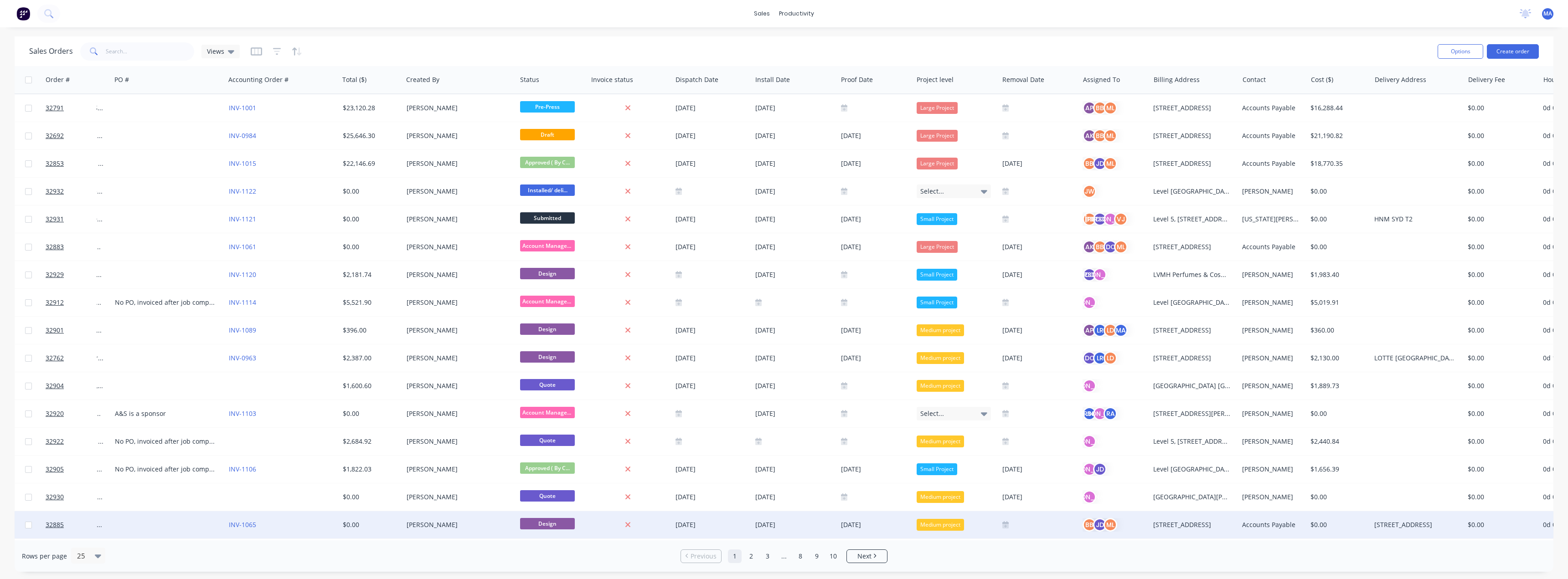
scroll to position [0, 269]
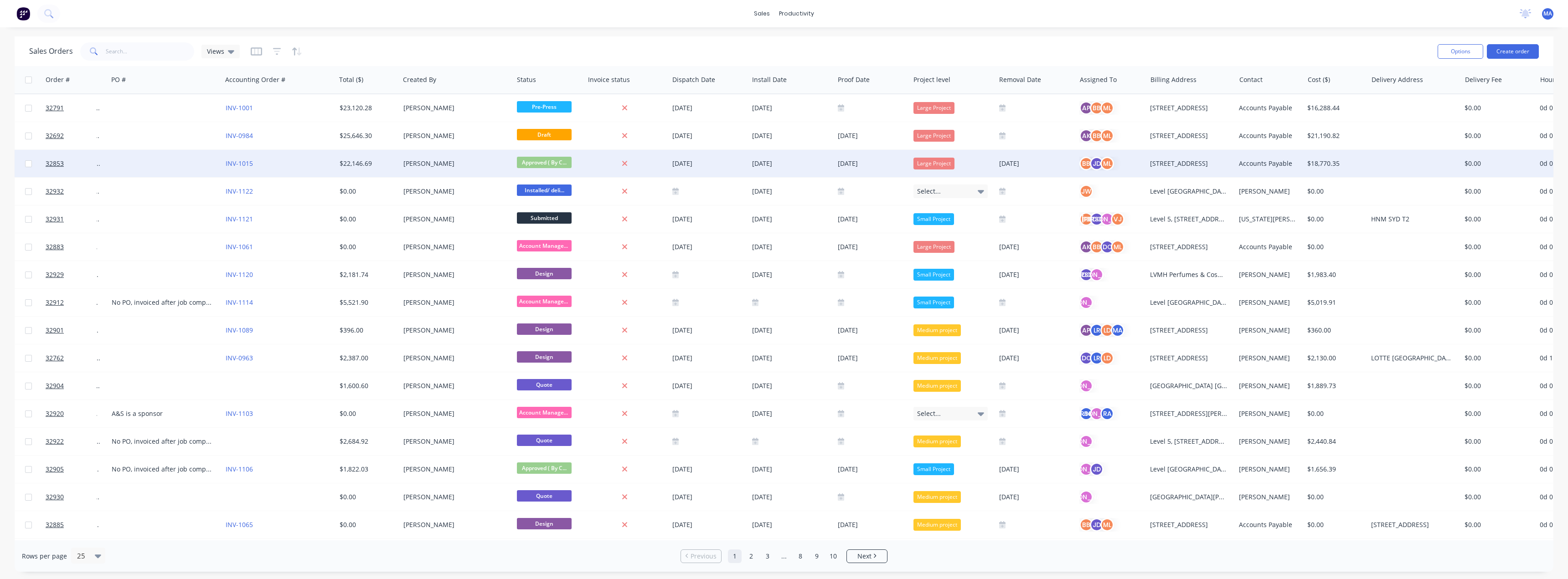
click at [471, 154] on div "32791 Coty Operations Asia Pacific Pte Ltd [DATE] Lotte [PERSON_NAME] SPP1 - Bu…" at bounding box center [1309, 441] width 3128 height 695
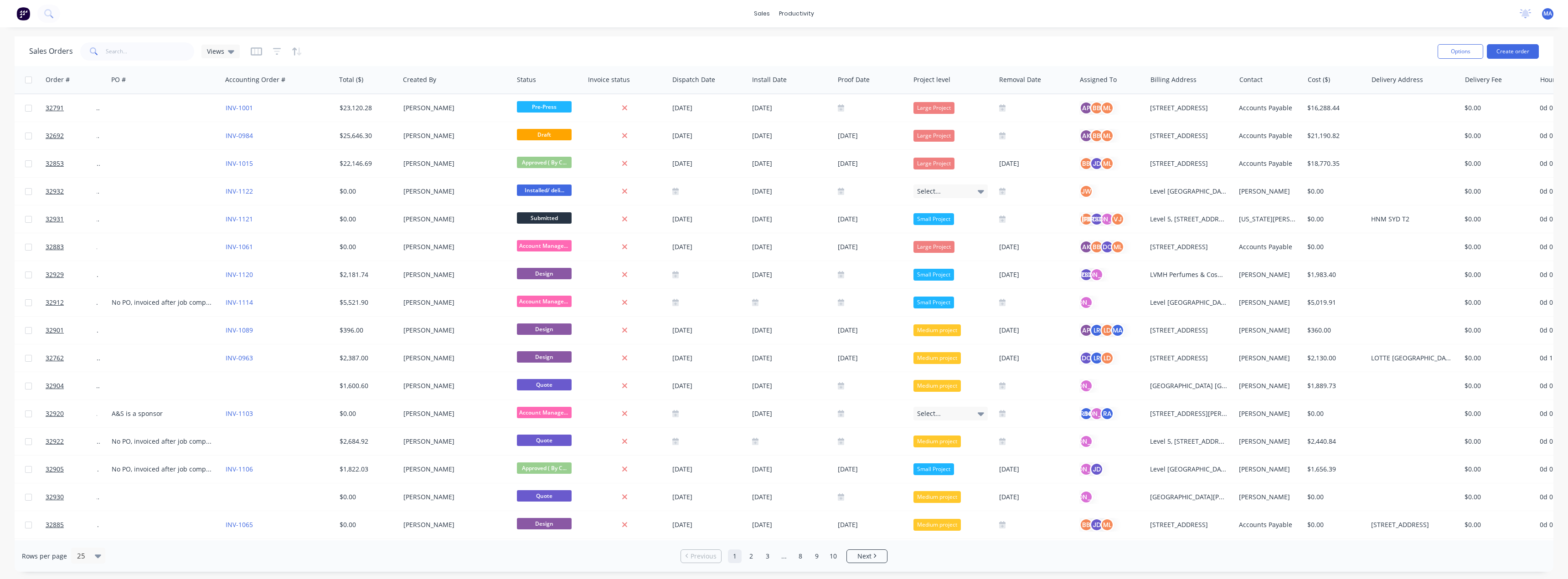
click at [513, 35] on div "sales productivity sales Sales Orders Customers Price Level Manager productivit…" at bounding box center [784, 290] width 1568 height 579
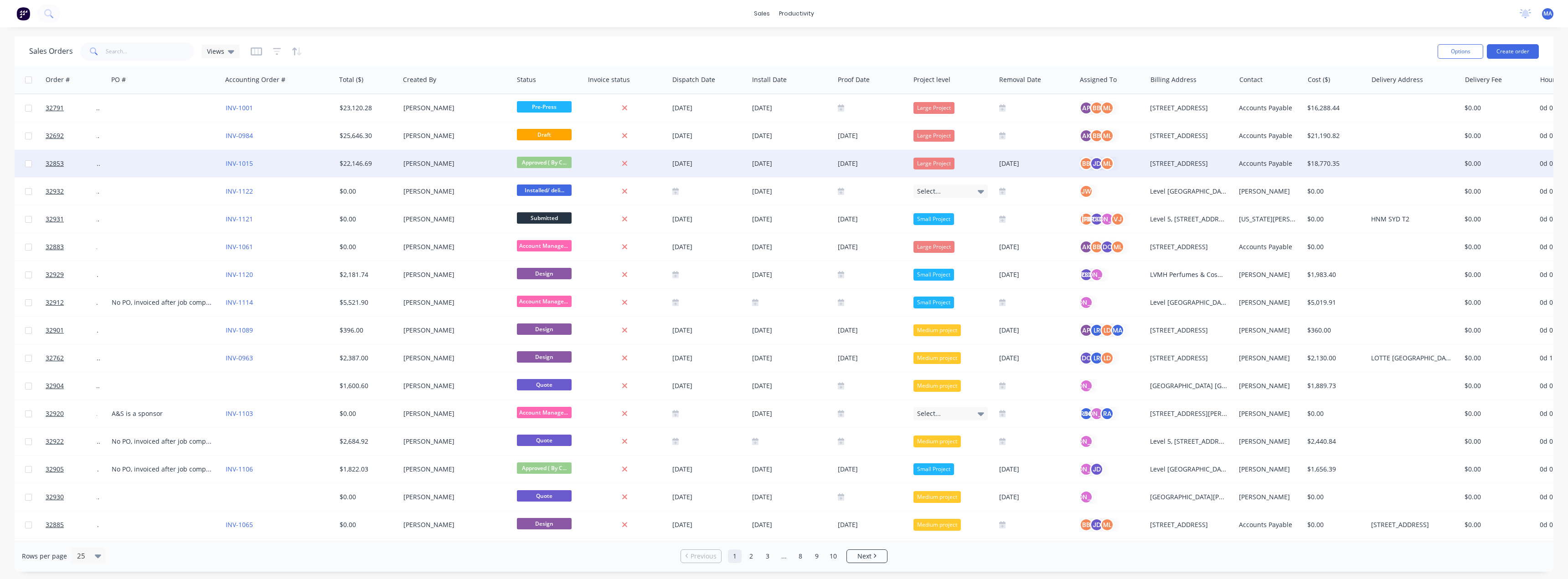
click at [614, 162] on div at bounding box center [624, 163] width 73 height 8
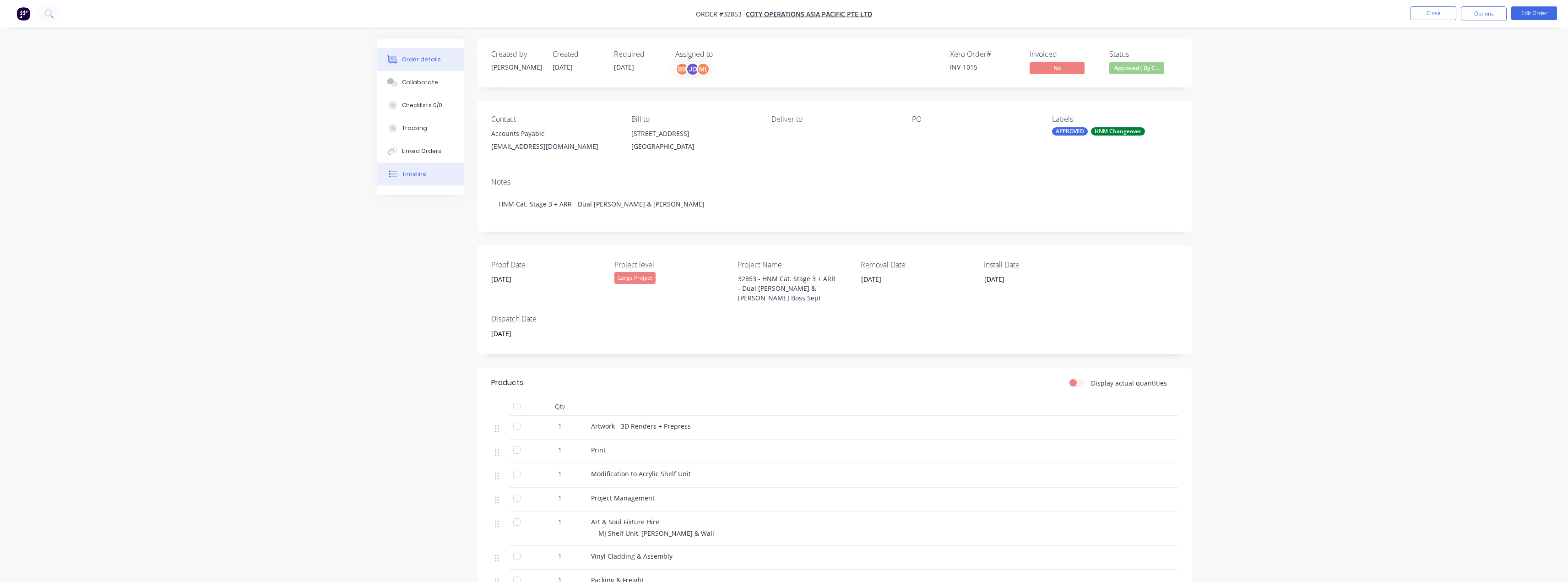
click at [440, 181] on button "Timeline" at bounding box center [420, 174] width 87 height 23
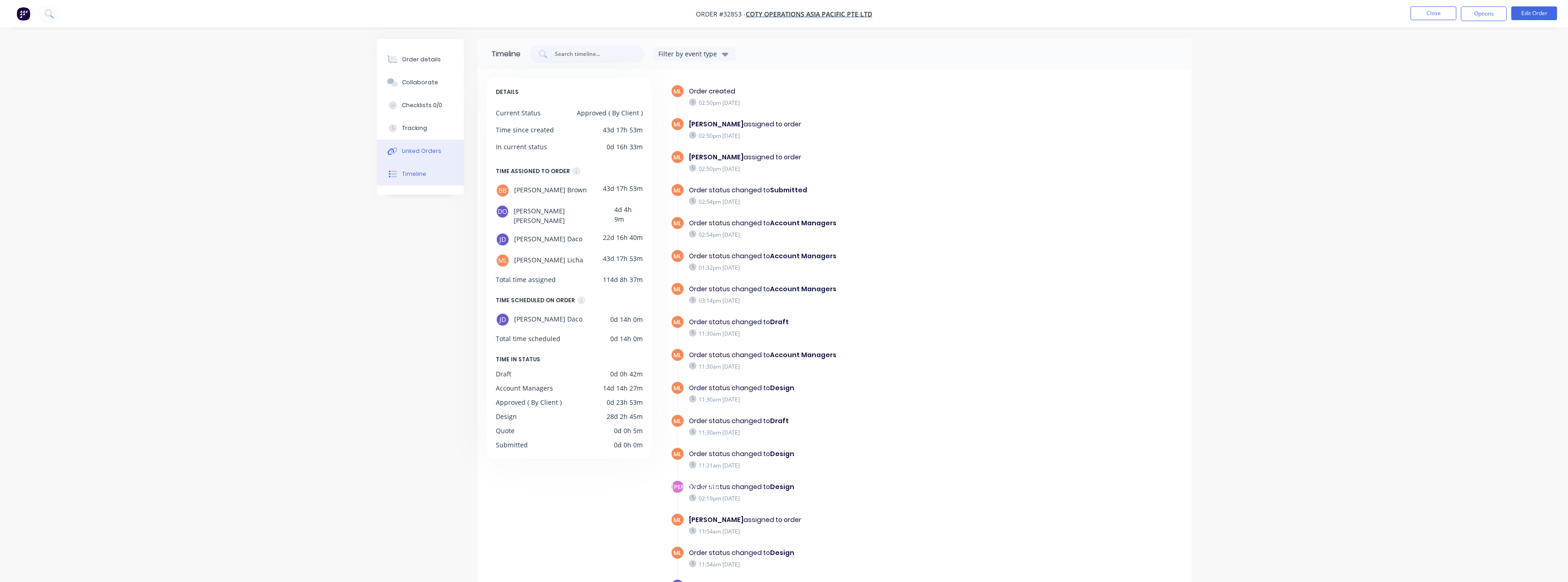
click at [438, 145] on button "Linked Orders" at bounding box center [420, 151] width 87 height 23
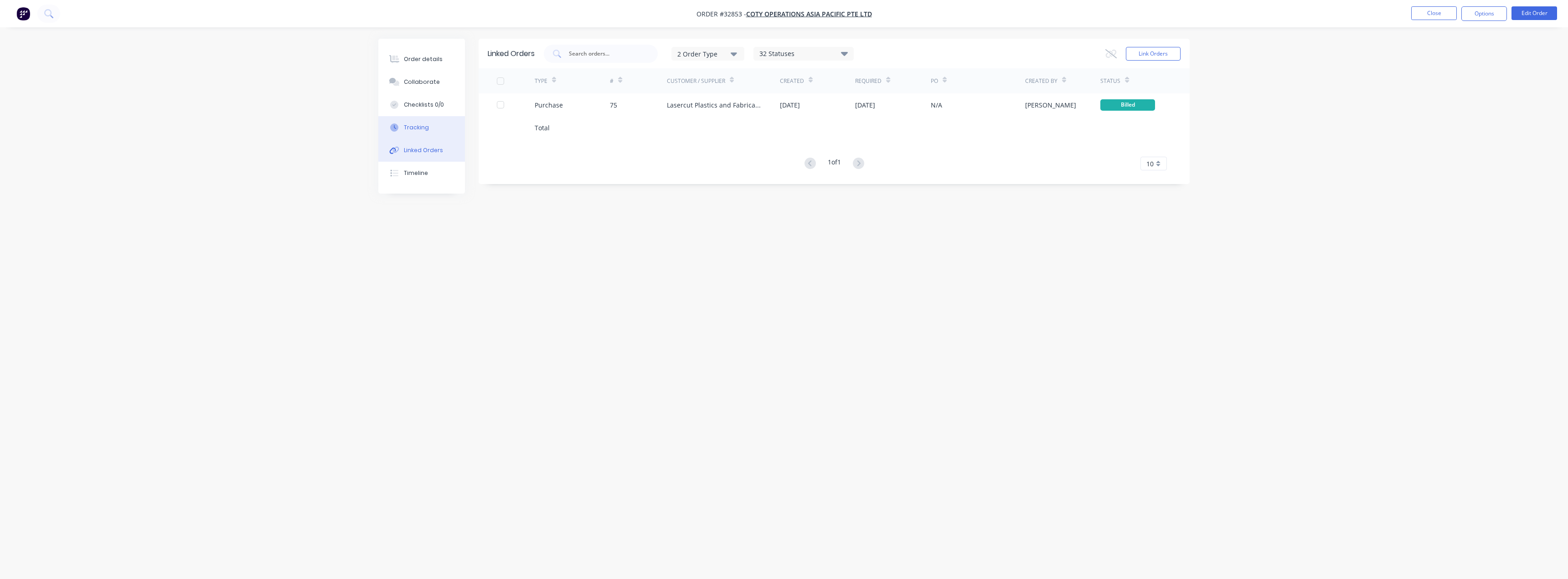
click at [431, 131] on button "Tracking" at bounding box center [421, 128] width 86 height 23
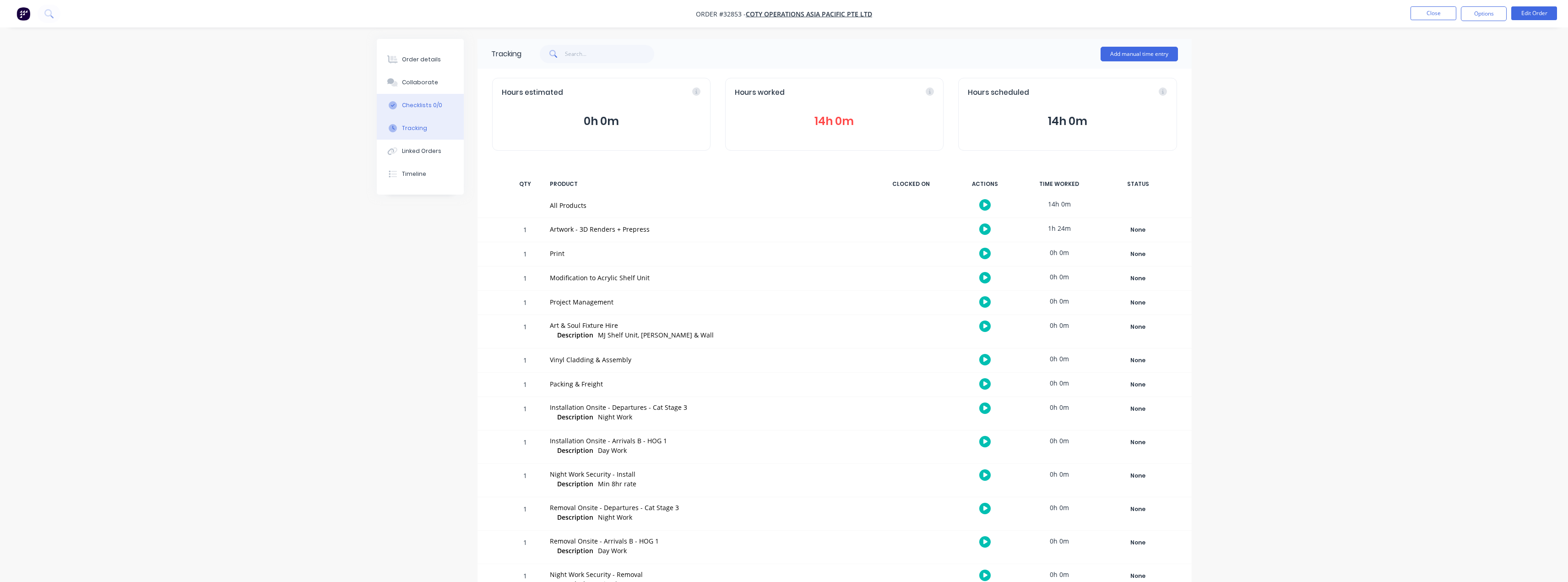
click at [433, 96] on button "Checklists 0/0" at bounding box center [420, 105] width 87 height 23
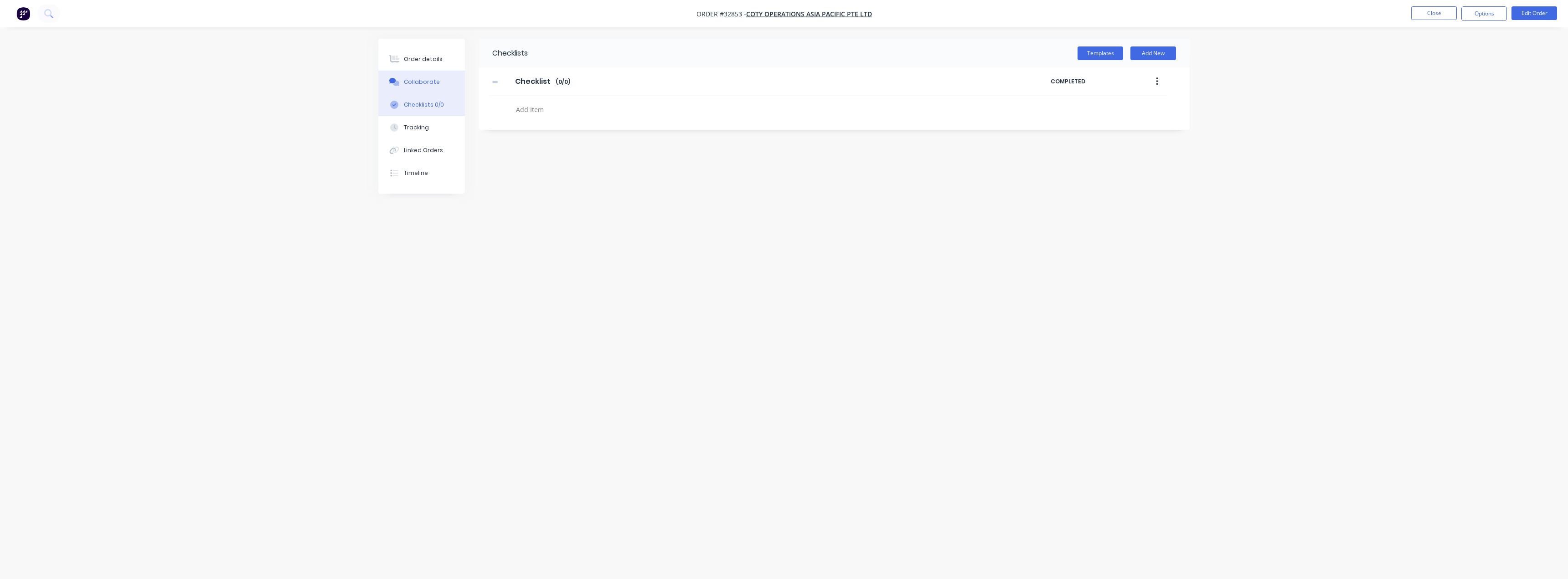
click at [429, 77] on button "Collaborate" at bounding box center [421, 82] width 86 height 23
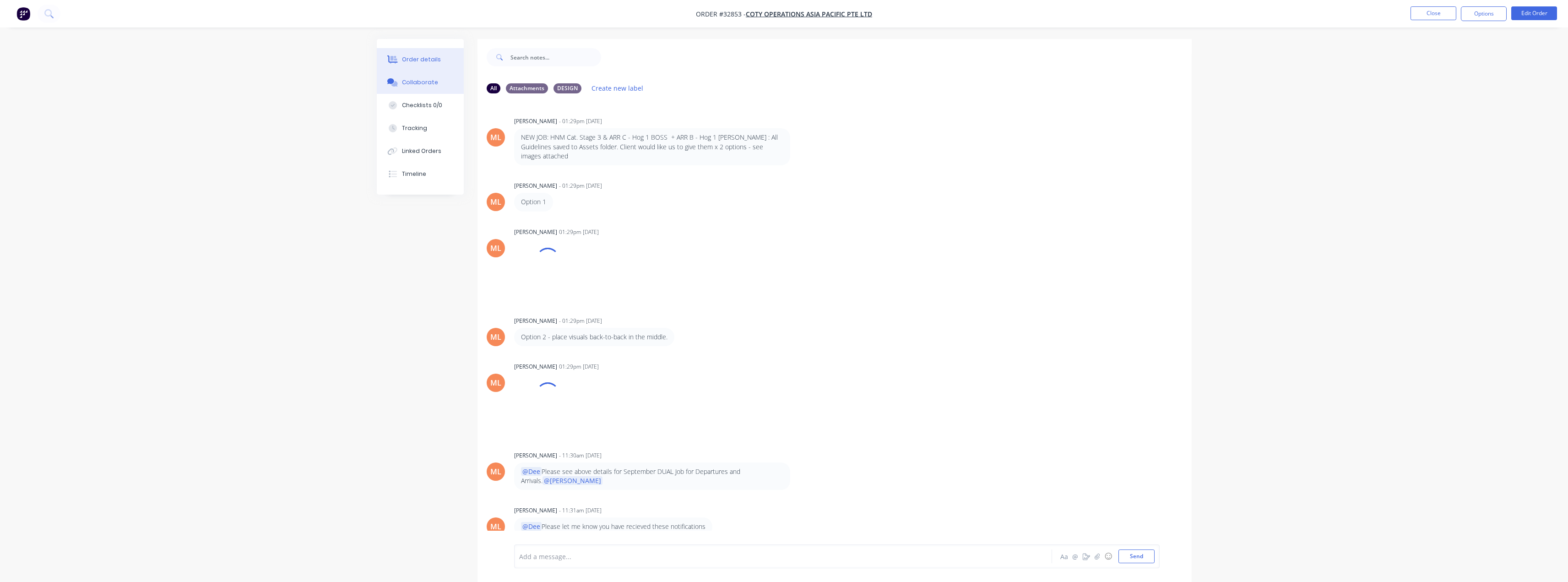
click at [431, 61] on div "Order details" at bounding box center [421, 59] width 39 height 8
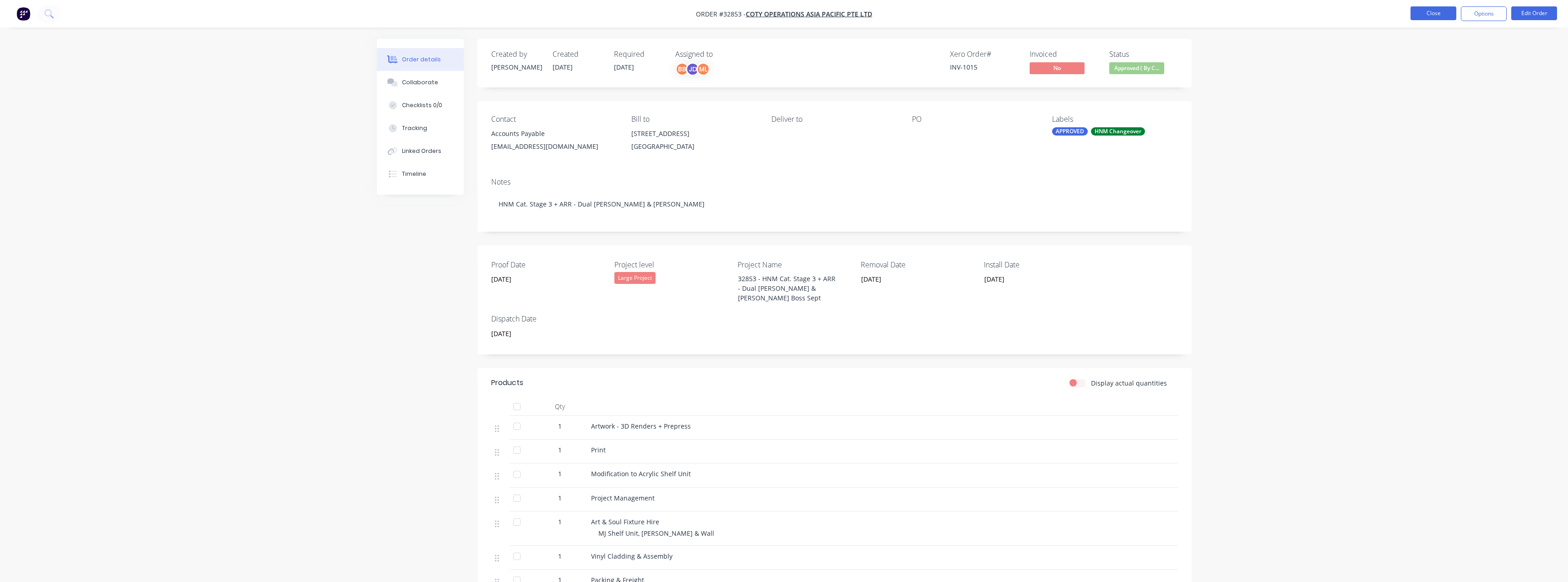
click at [1416, 7] on button "Close" at bounding box center [1433, 13] width 46 height 14
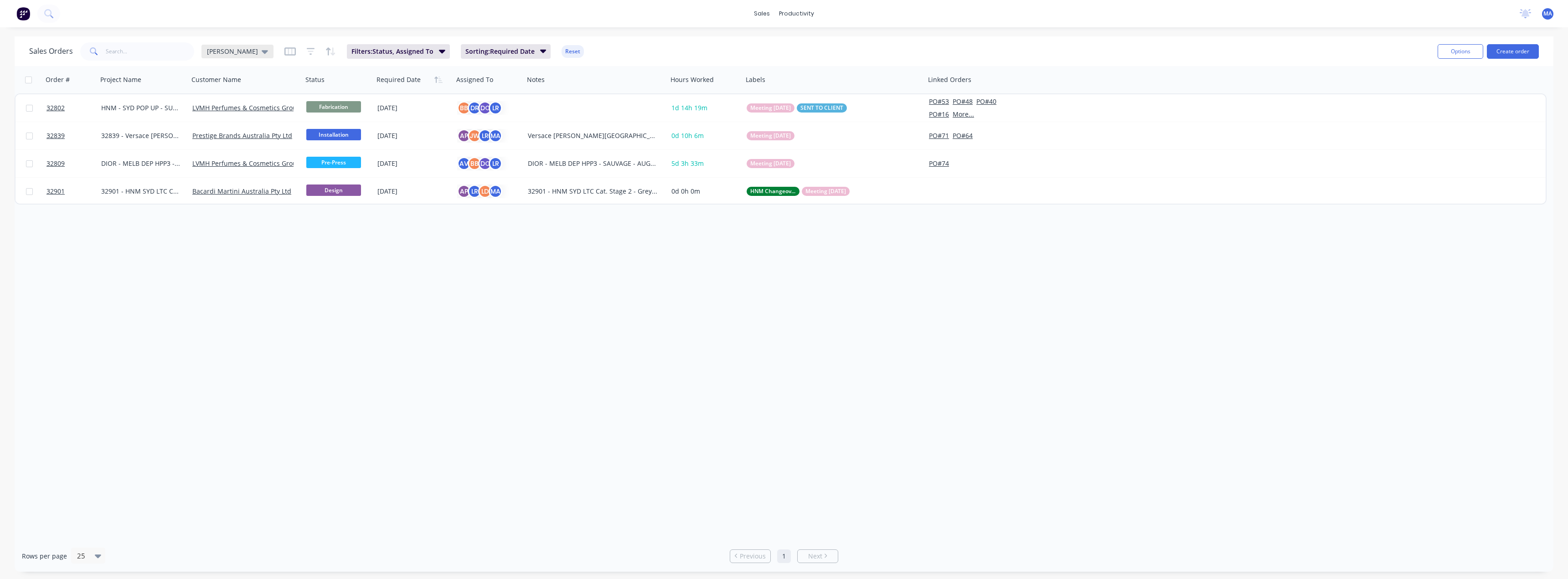
click at [227, 49] on div "[PERSON_NAME]" at bounding box center [238, 51] width 61 height 8
click at [253, 170] on button "Production" at bounding box center [256, 165] width 104 height 10
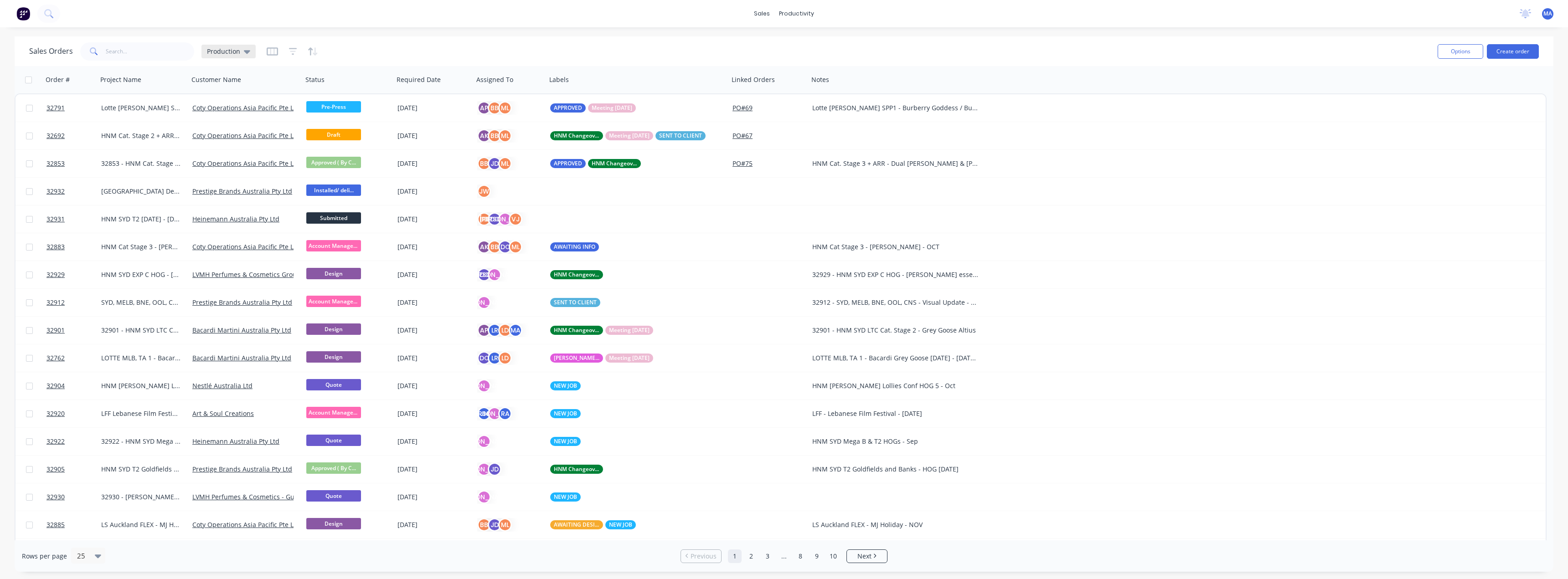
click at [233, 49] on span "Production" at bounding box center [224, 51] width 33 height 10
click at [233, 128] on button "None" at bounding box center [256, 129] width 104 height 10
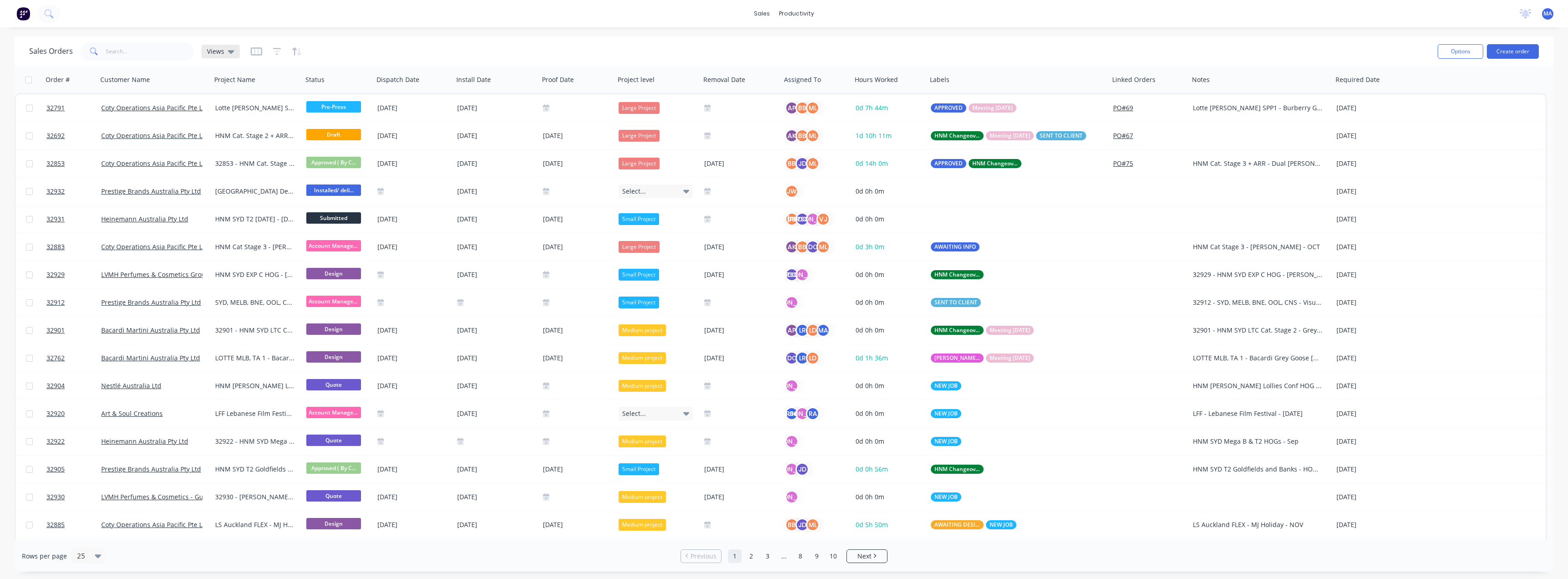
click at [222, 52] on span "Views" at bounding box center [215, 51] width 17 height 10
click at [257, 49] on icon "button" at bounding box center [256, 51] width 4 height 6
click at [238, 126] on button "Hide all" at bounding box center [238, 122] width 27 height 11
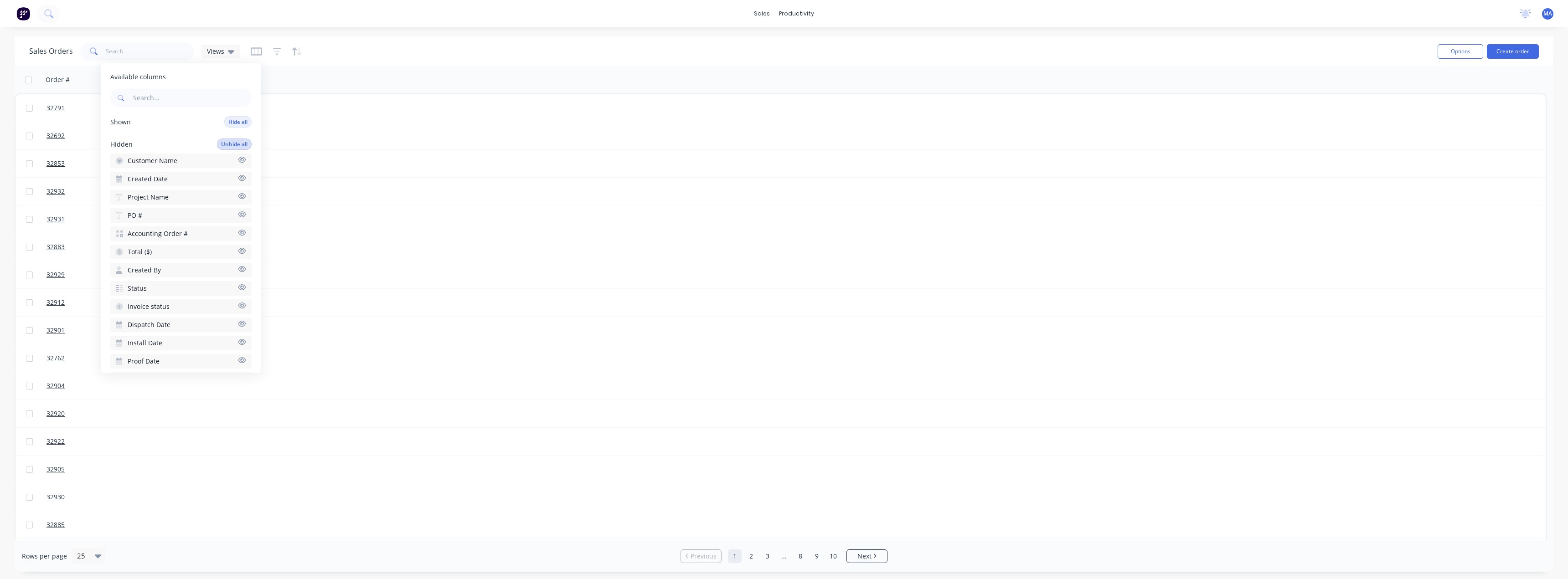
click at [228, 140] on button "Unhide all" at bounding box center [234, 144] width 35 height 11
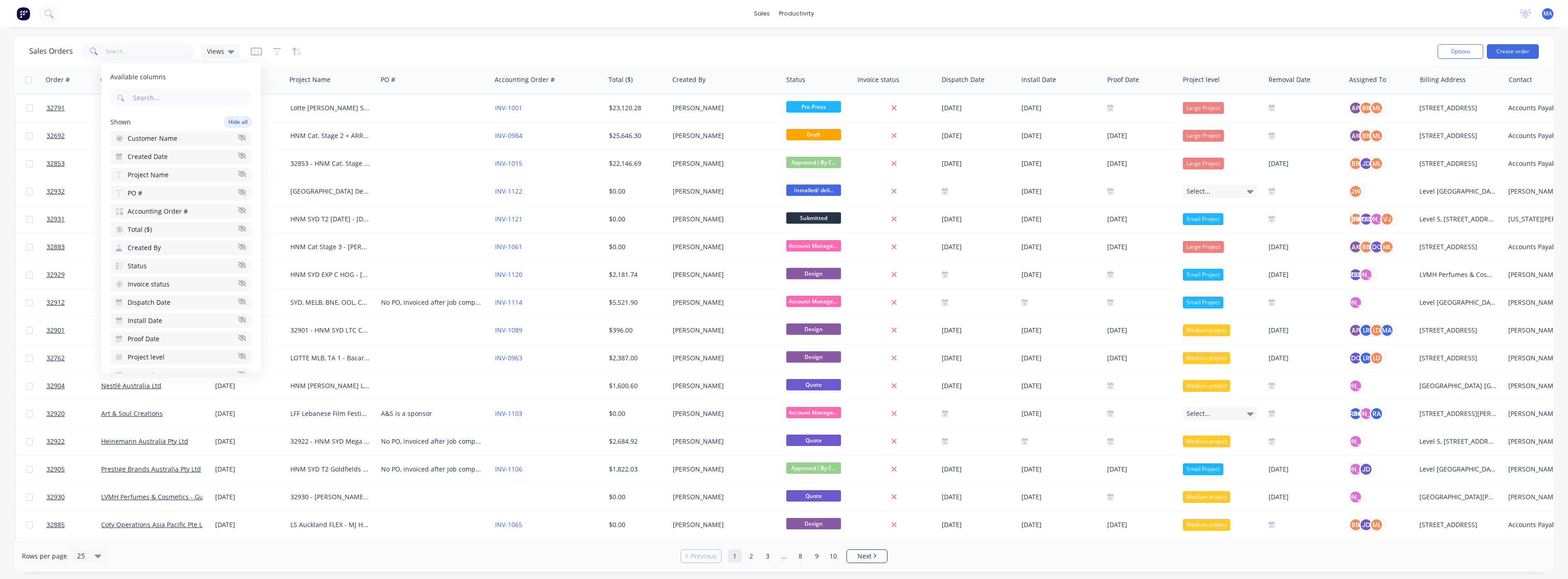
click at [389, 50] on div "Sales Orders Views" at bounding box center [729, 51] width 1401 height 22
click at [220, 54] on span "Views" at bounding box center [215, 51] width 17 height 10
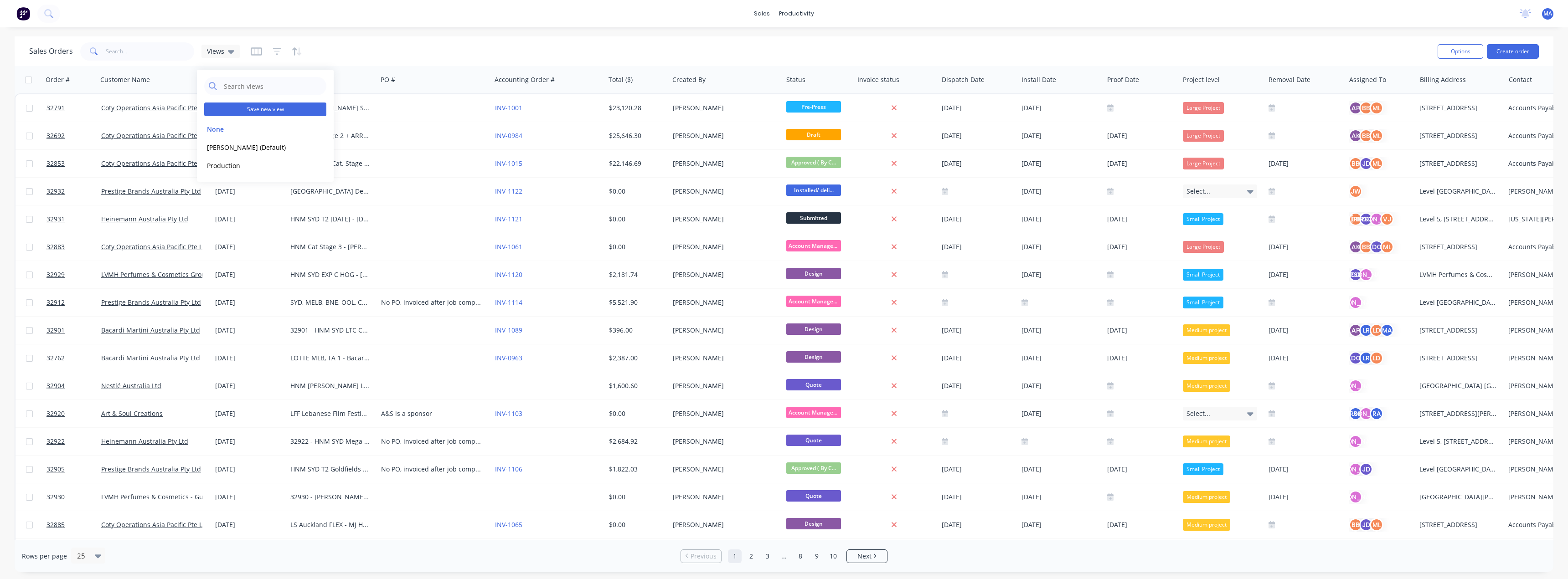
click at [252, 108] on button "Save new view" at bounding box center [265, 109] width 122 height 14
click at [372, 91] on input "text" at bounding box center [413, 88] width 112 height 17
type input "All"
click at [369, 125] on button "Save" at bounding box center [382, 126] width 61 height 15
click at [378, 35] on div "sales productivity sales Sales Orders Customers Price Level Manager productivit…" at bounding box center [784, 290] width 1568 height 579
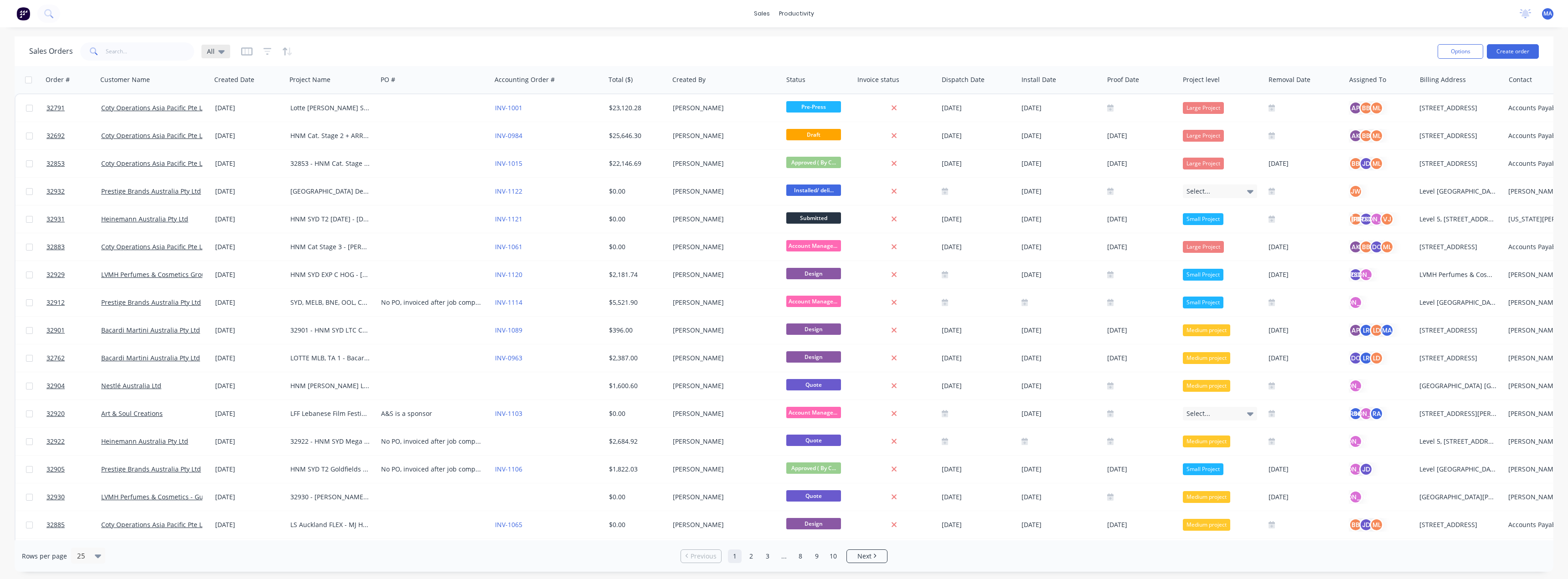
click at [221, 51] on icon at bounding box center [222, 52] width 6 height 4
click at [499, 17] on div "sales productivity sales Sales Orders Customers Price Level Manager productivit…" at bounding box center [784, 13] width 1568 height 27
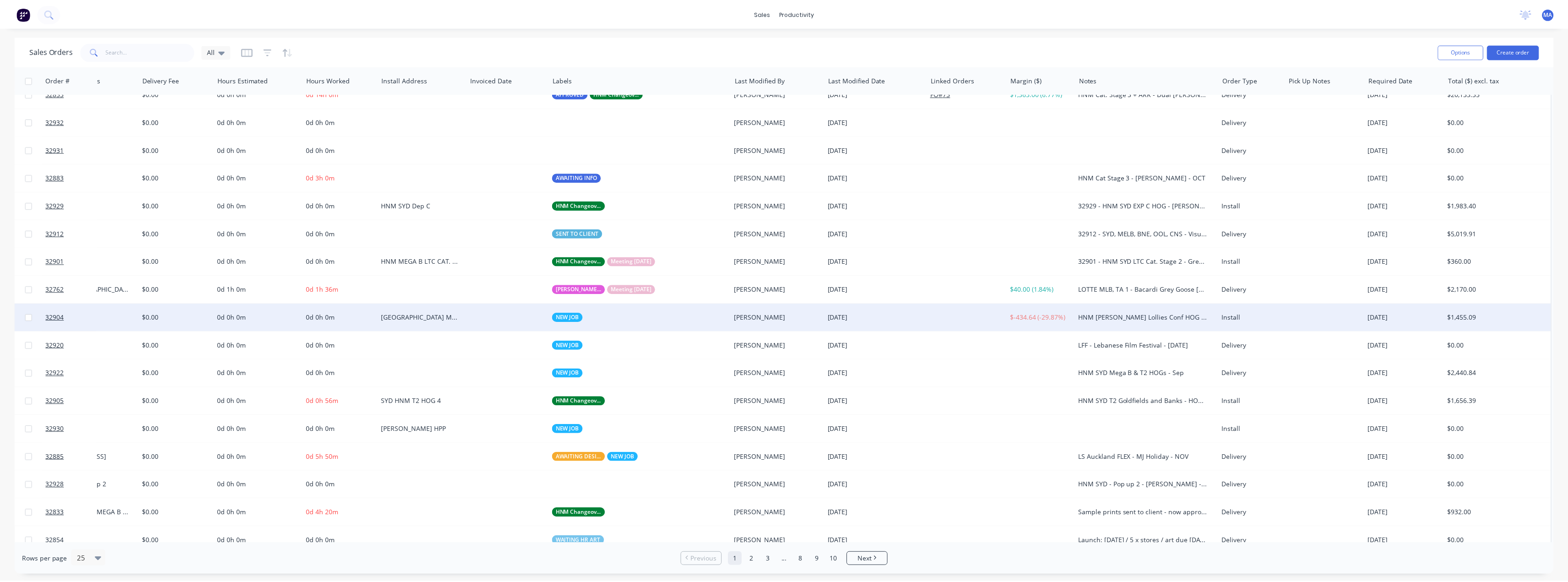
scroll to position [0, 1604]
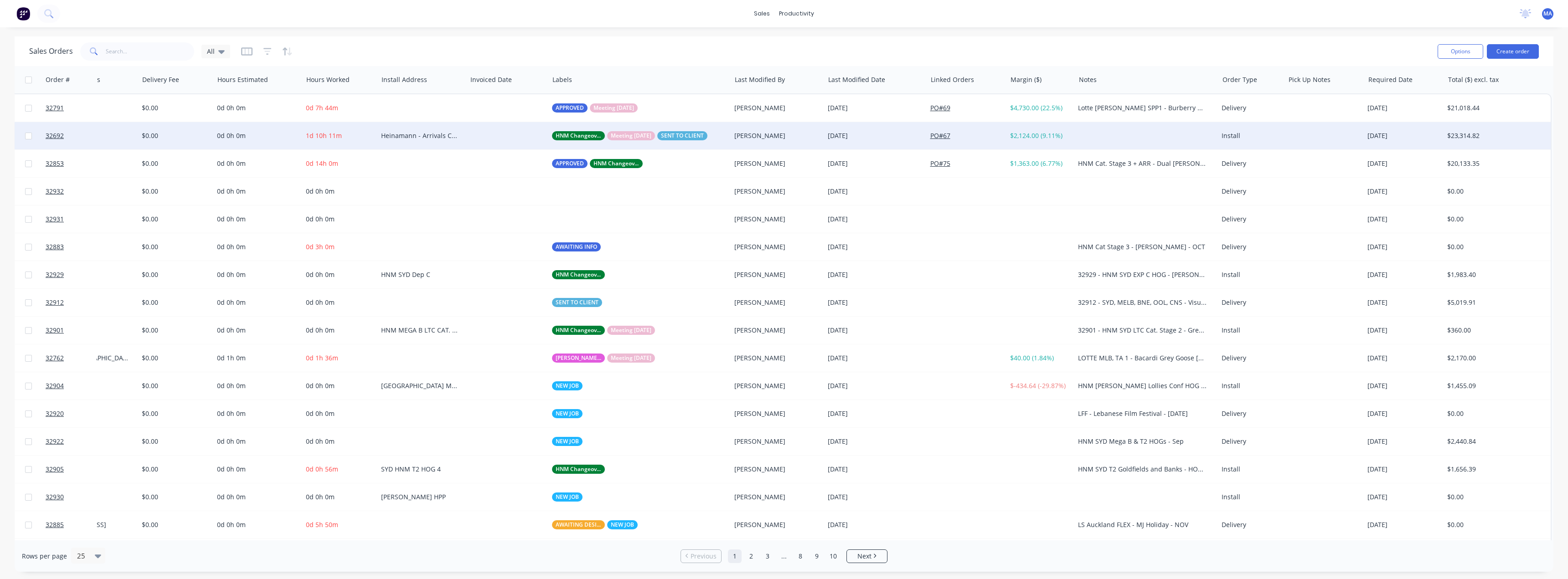
click at [1076, 141] on div at bounding box center [1146, 135] width 144 height 27
click at [1284, 133] on div at bounding box center [1324, 135] width 80 height 27
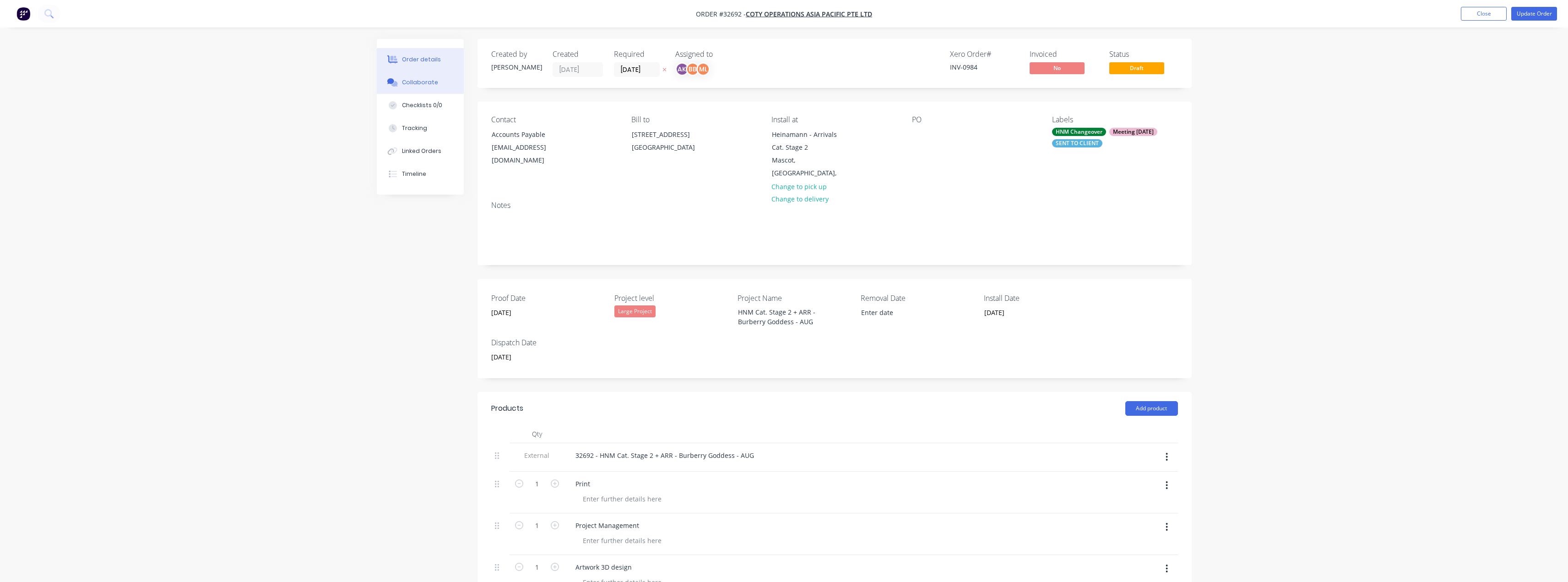
click at [424, 82] on div "Collaborate" at bounding box center [420, 82] width 36 height 8
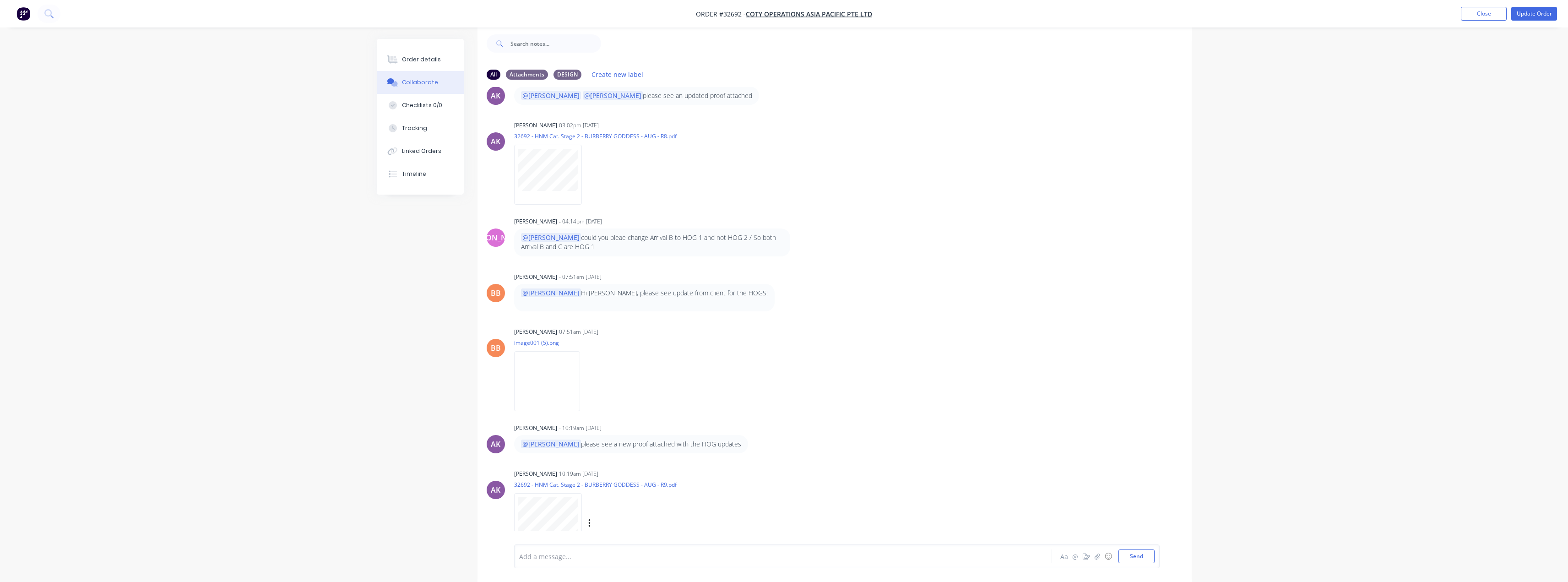
scroll to position [6139, 0]
